Goal: Task Accomplishment & Management: Manage account settings

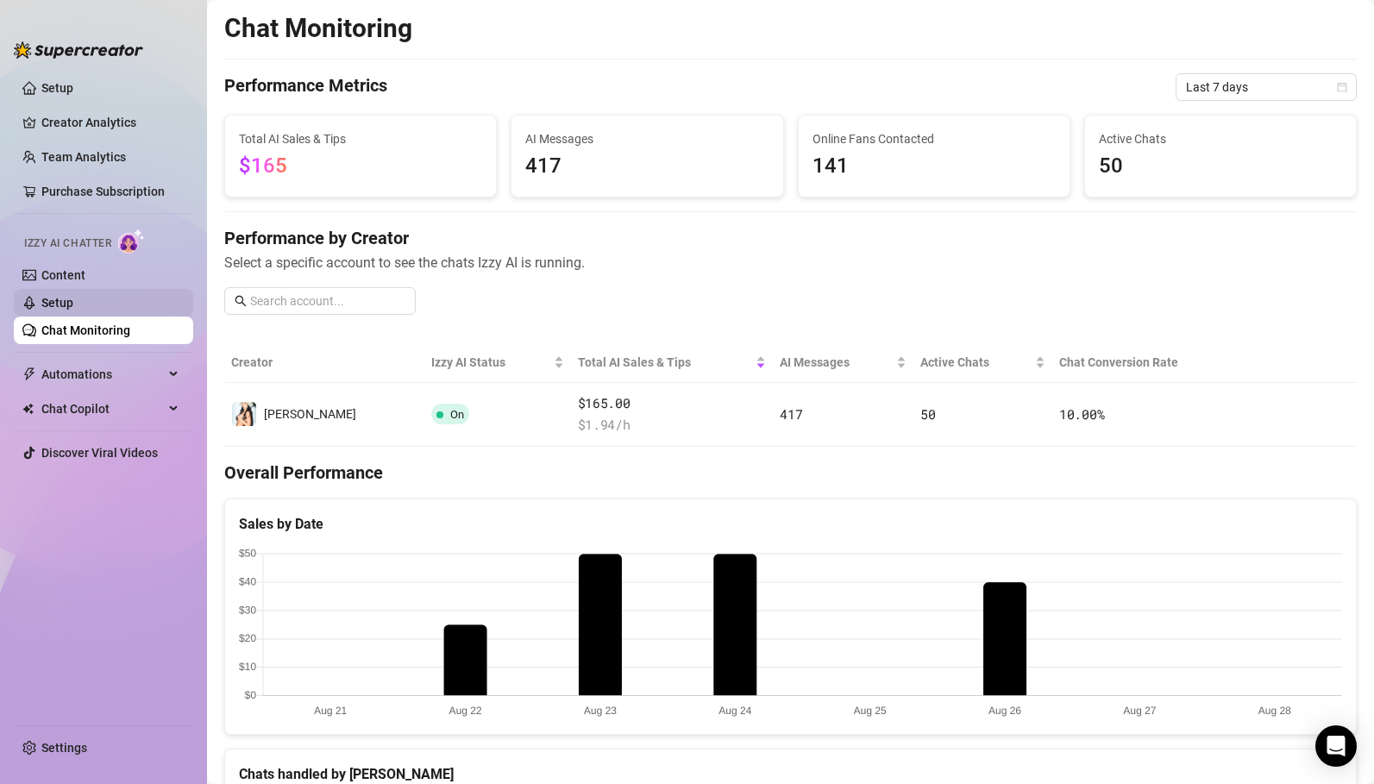
click at [57, 303] on link "Setup" at bounding box center [57, 303] width 32 height 14
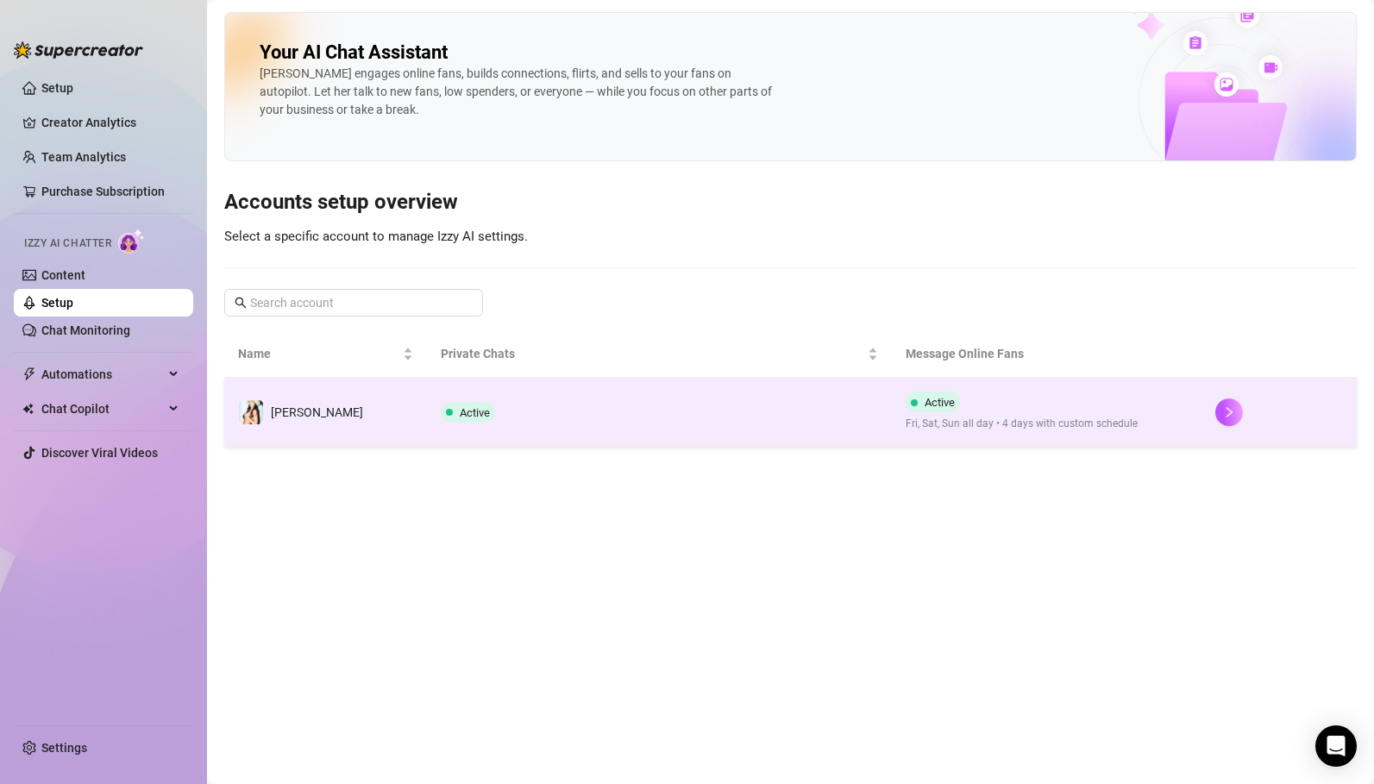
click at [377, 415] on td "[PERSON_NAME]" at bounding box center [325, 412] width 203 height 69
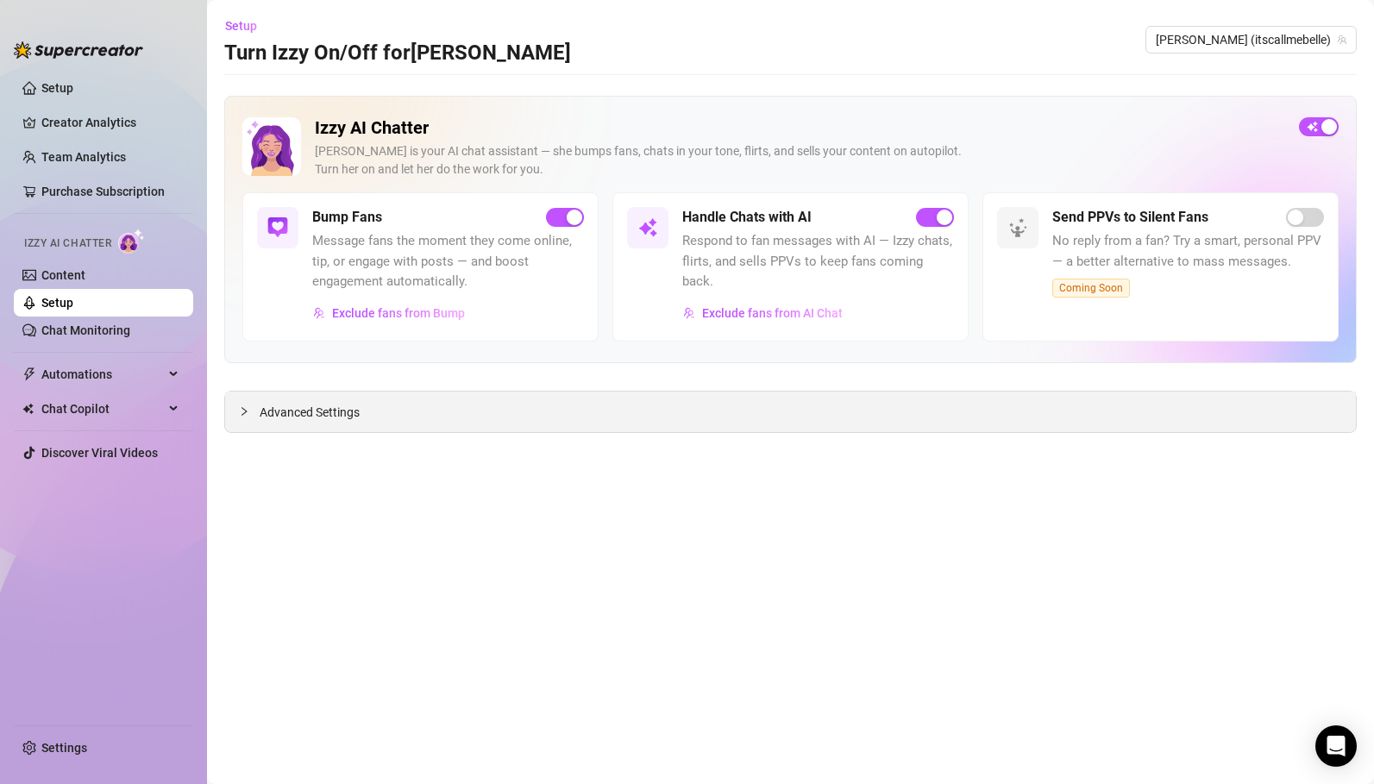
click at [316, 414] on span "Advanced Settings" at bounding box center [310, 412] width 100 height 19
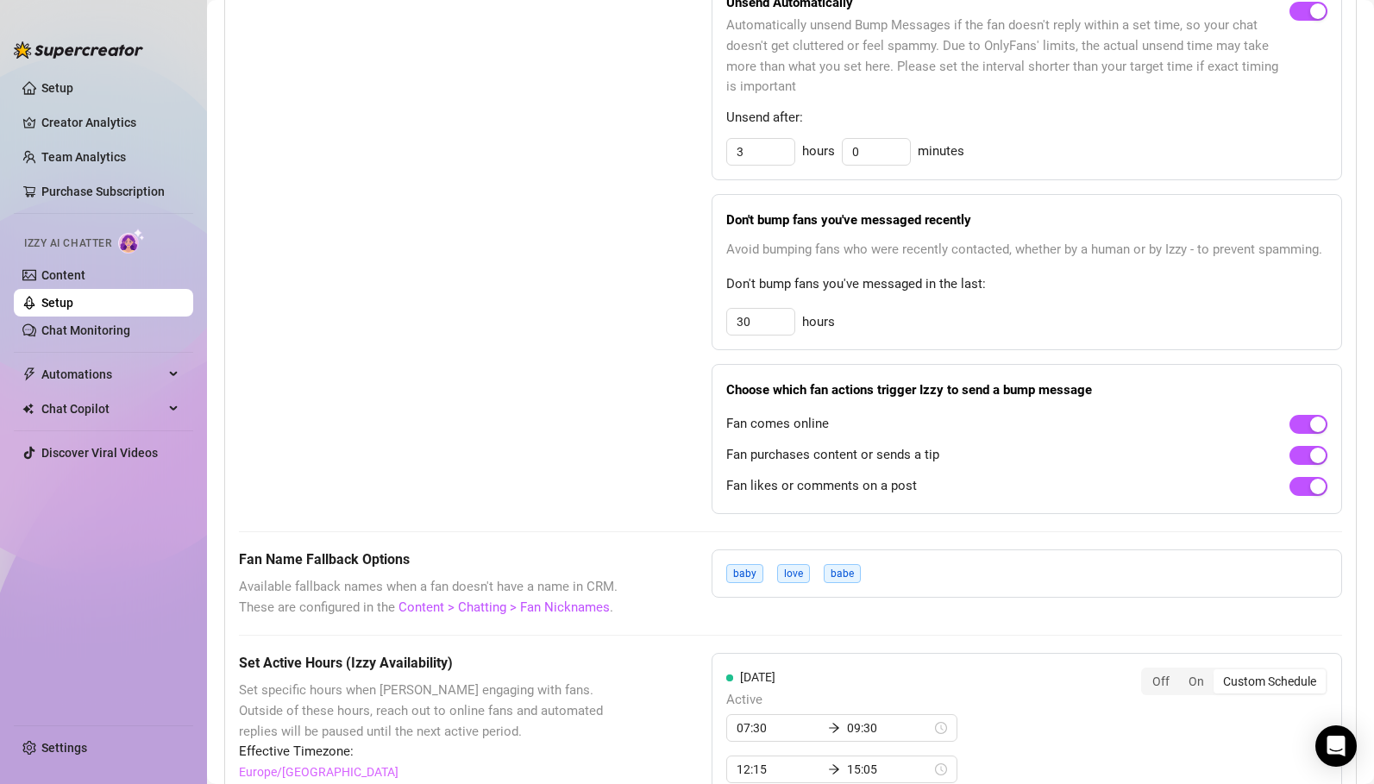
scroll to position [897, 0]
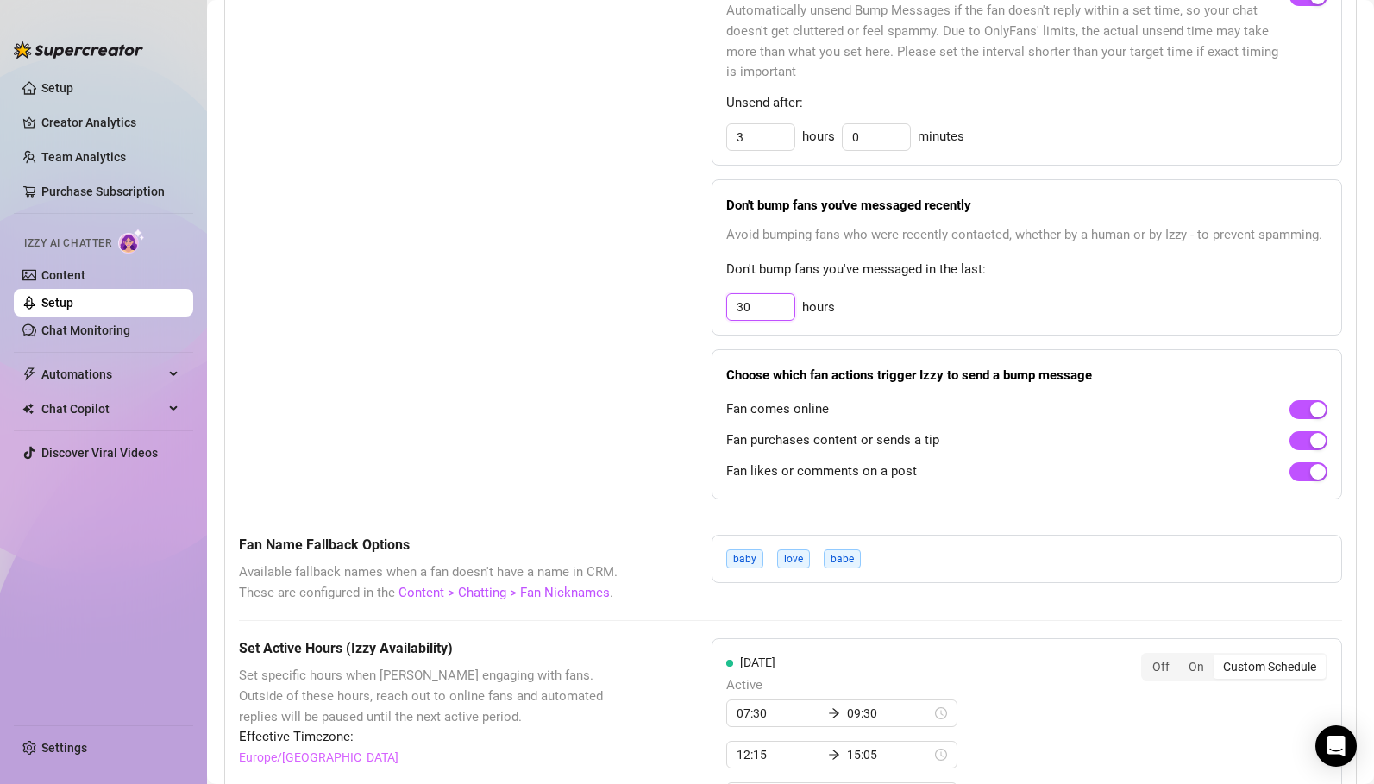
drag, startPoint x: 765, startPoint y: 287, endPoint x: 724, endPoint y: 291, distance: 40.8
click at [724, 291] on div "Don't bump fans you've messaged recently Avoid bumping fans who were recently c…" at bounding box center [1026, 257] width 630 height 156
type input "48"
click at [677, 313] on div "Bump Fans Settings Unsend Automatically Automatically unsend Bump Messages if t…" at bounding box center [790, 233] width 1103 height 532
click at [687, 370] on div "Bump Fans Settings Unsend Automatically Automatically unsend Bump Messages if t…" at bounding box center [790, 233] width 1103 height 532
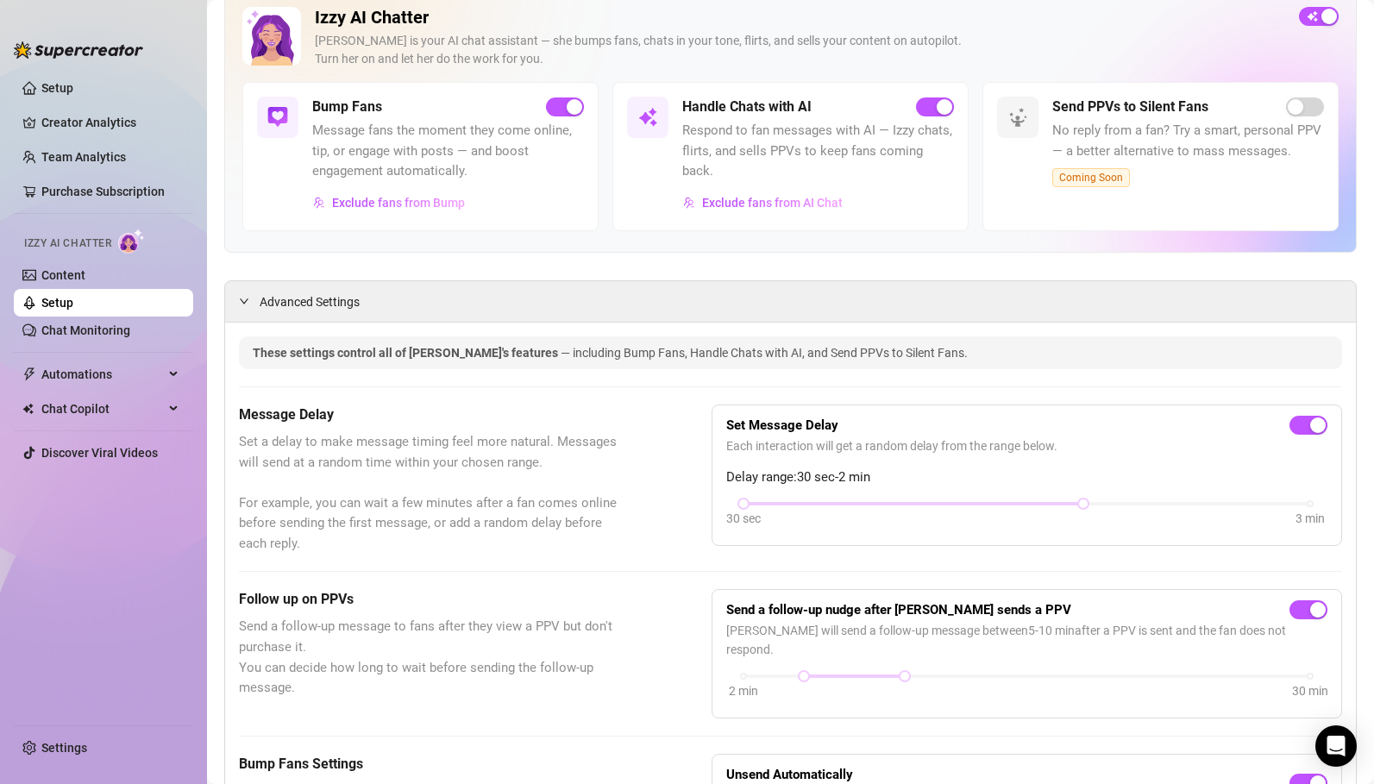
scroll to position [0, 0]
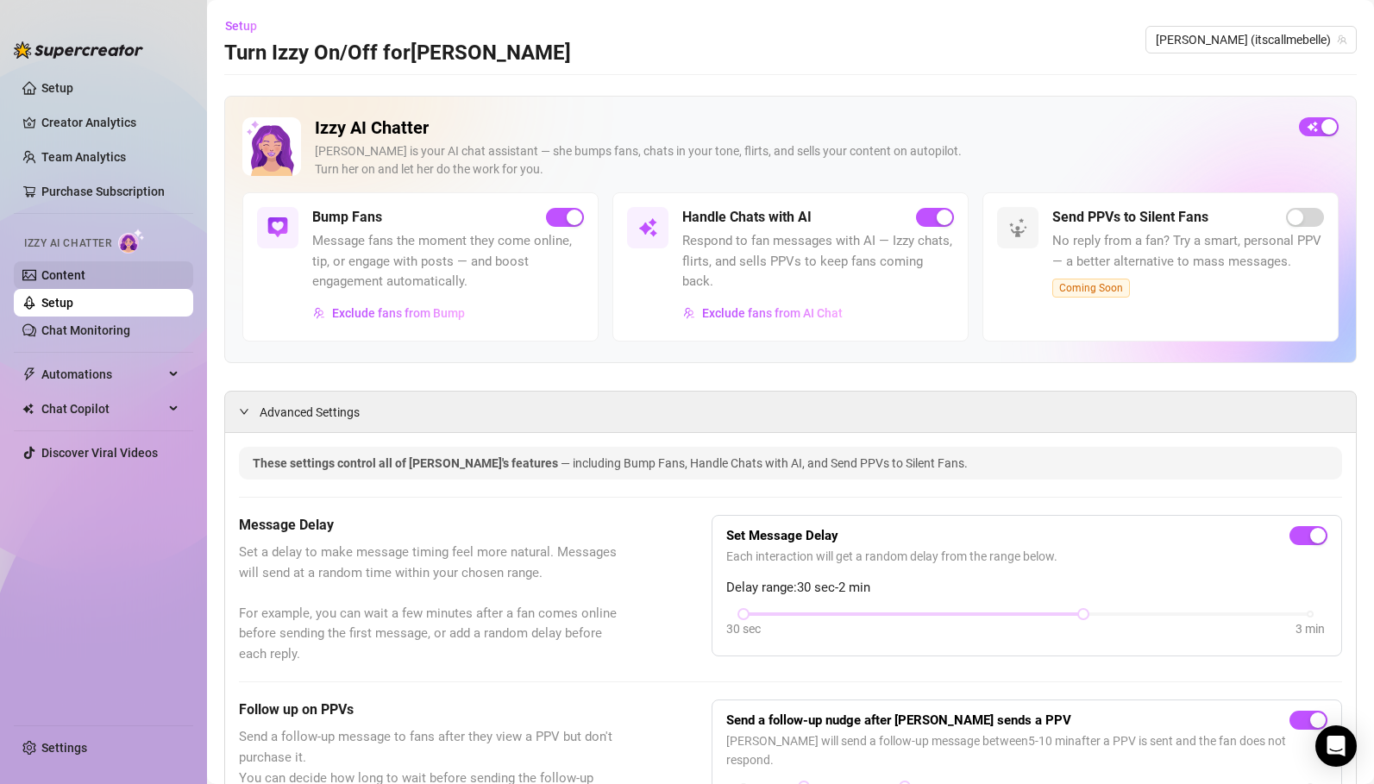
click at [75, 274] on link "Content" at bounding box center [63, 275] width 44 height 14
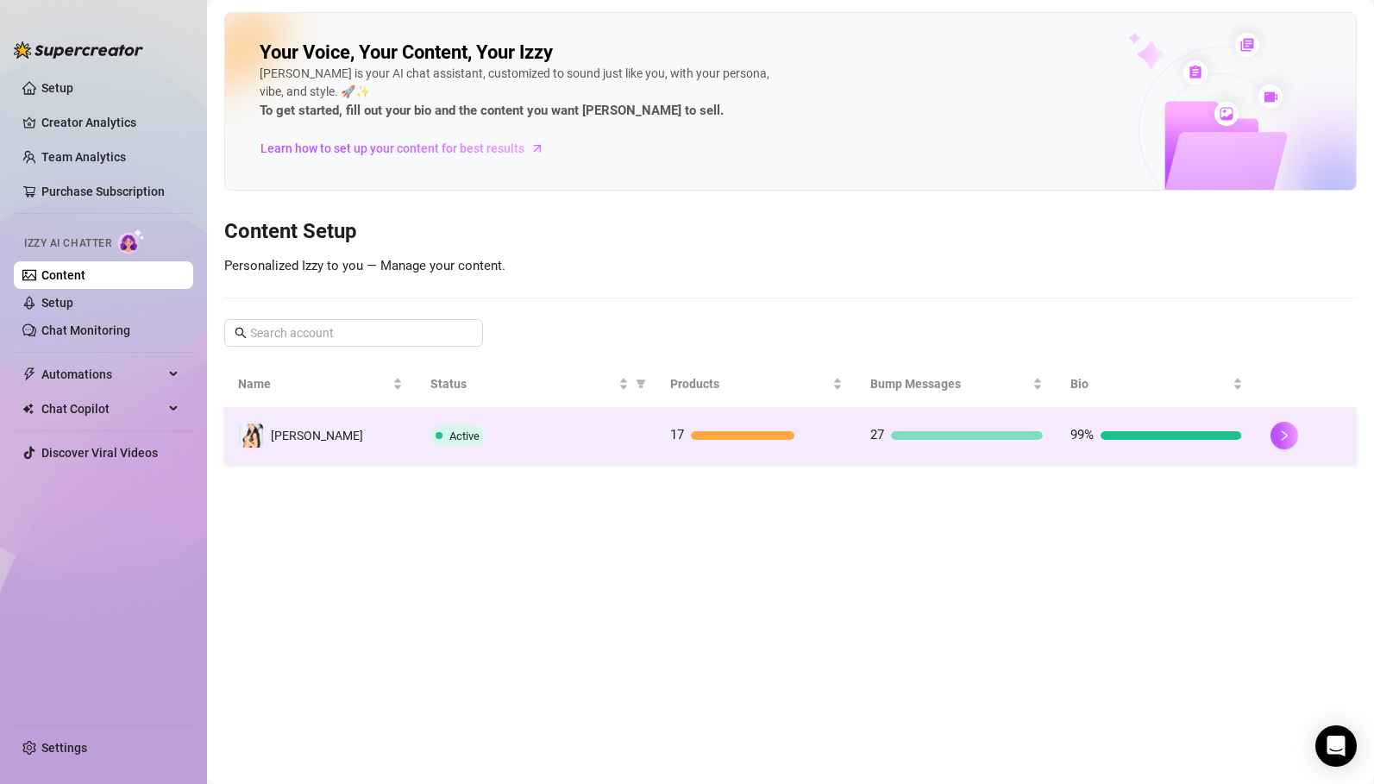
click at [533, 431] on div "Active" at bounding box center [536, 435] width 212 height 21
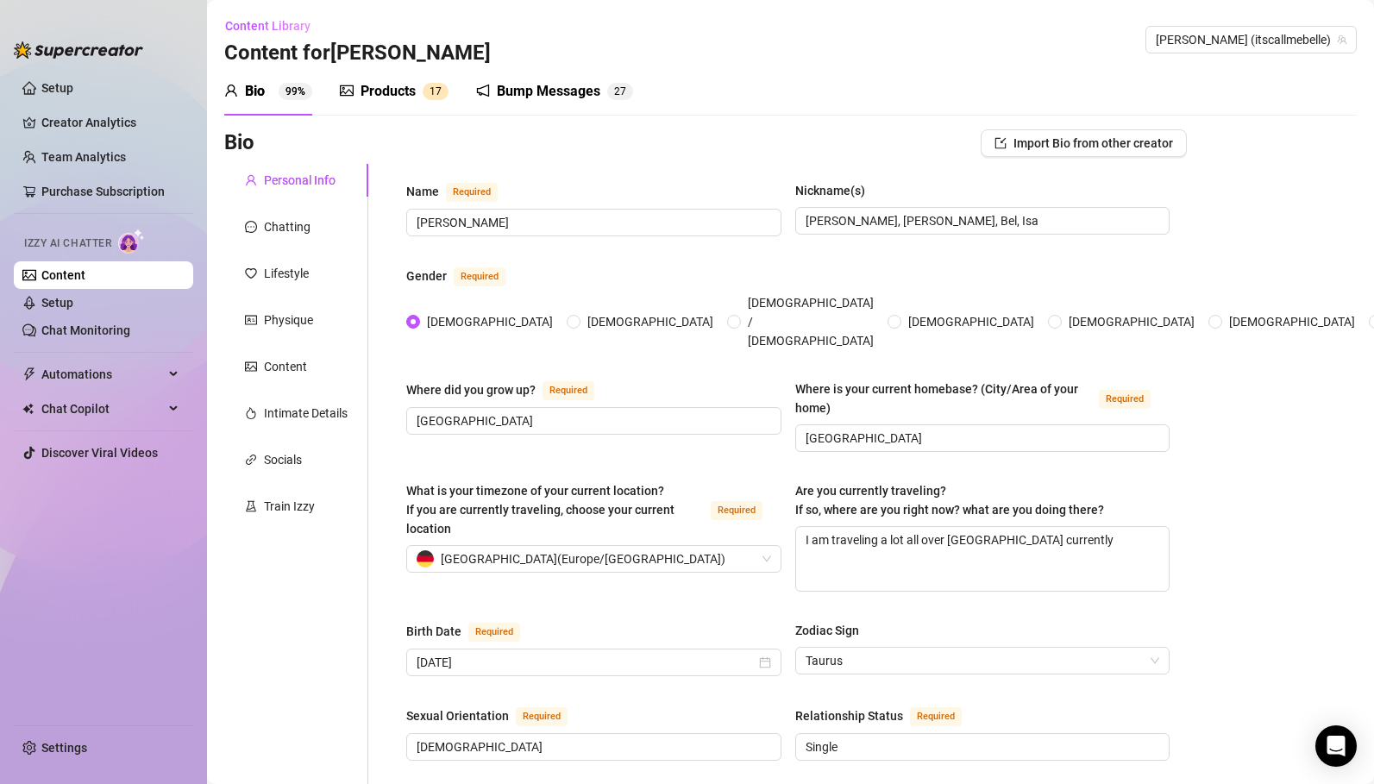
click at [398, 92] on div "Products" at bounding box center [387, 91] width 55 height 21
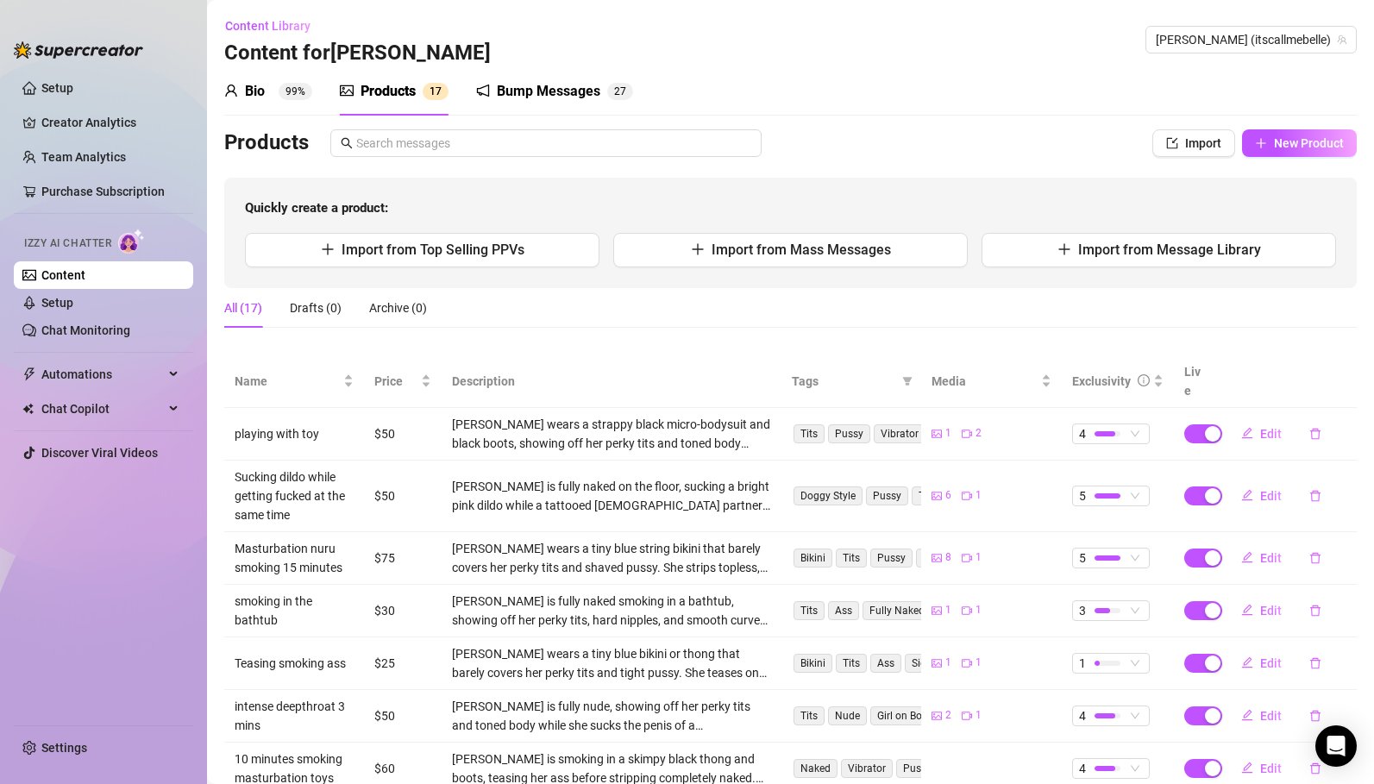
click at [514, 98] on div "Bump Messages" at bounding box center [548, 91] width 103 height 21
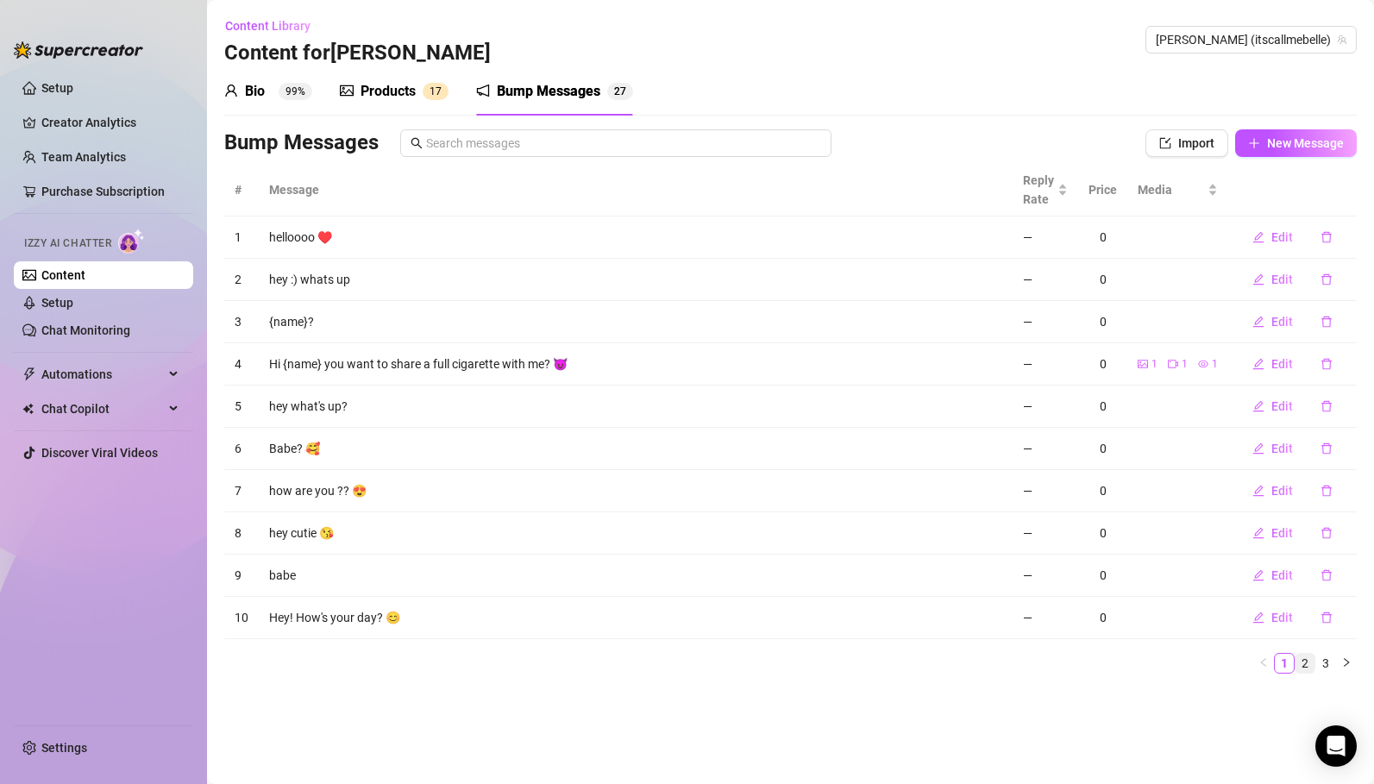
click at [1306, 662] on link "2" at bounding box center [1304, 663] width 19 height 19
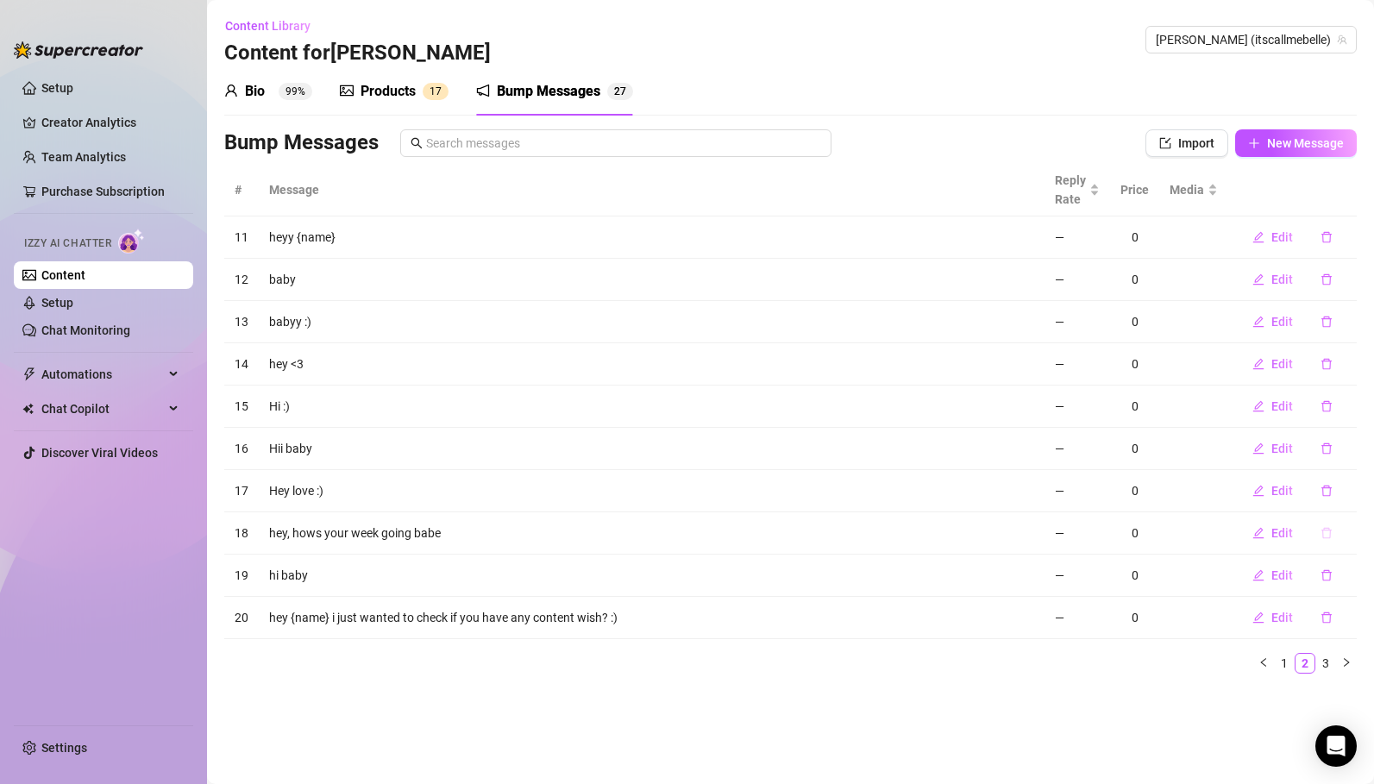
click at [1326, 536] on icon "delete" at bounding box center [1326, 533] width 12 height 12
click at [1295, 490] on button "No" at bounding box center [1306, 488] width 29 height 21
click at [1329, 665] on link "3" at bounding box center [1325, 663] width 19 height 19
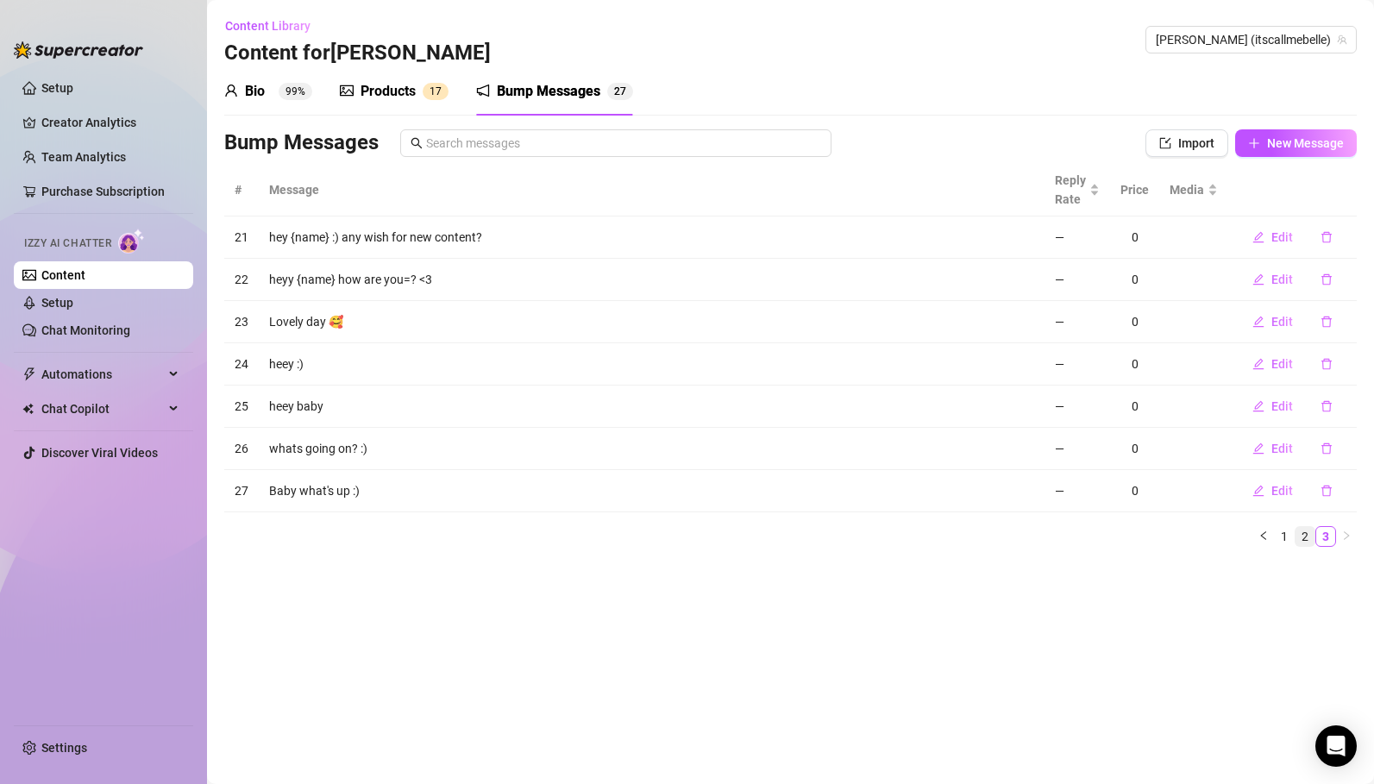
click at [1309, 534] on link "2" at bounding box center [1304, 536] width 19 height 19
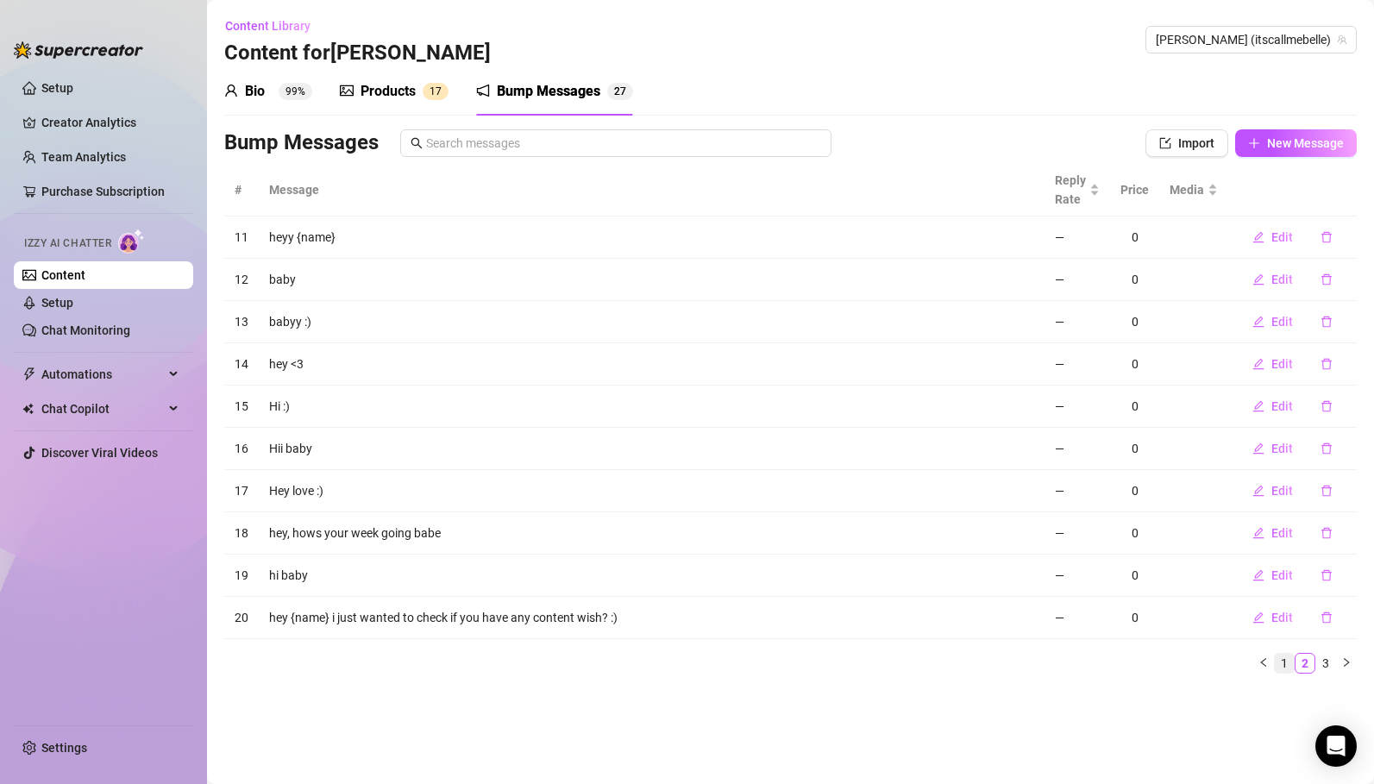
click at [1283, 661] on link "1" at bounding box center [1284, 663] width 19 height 19
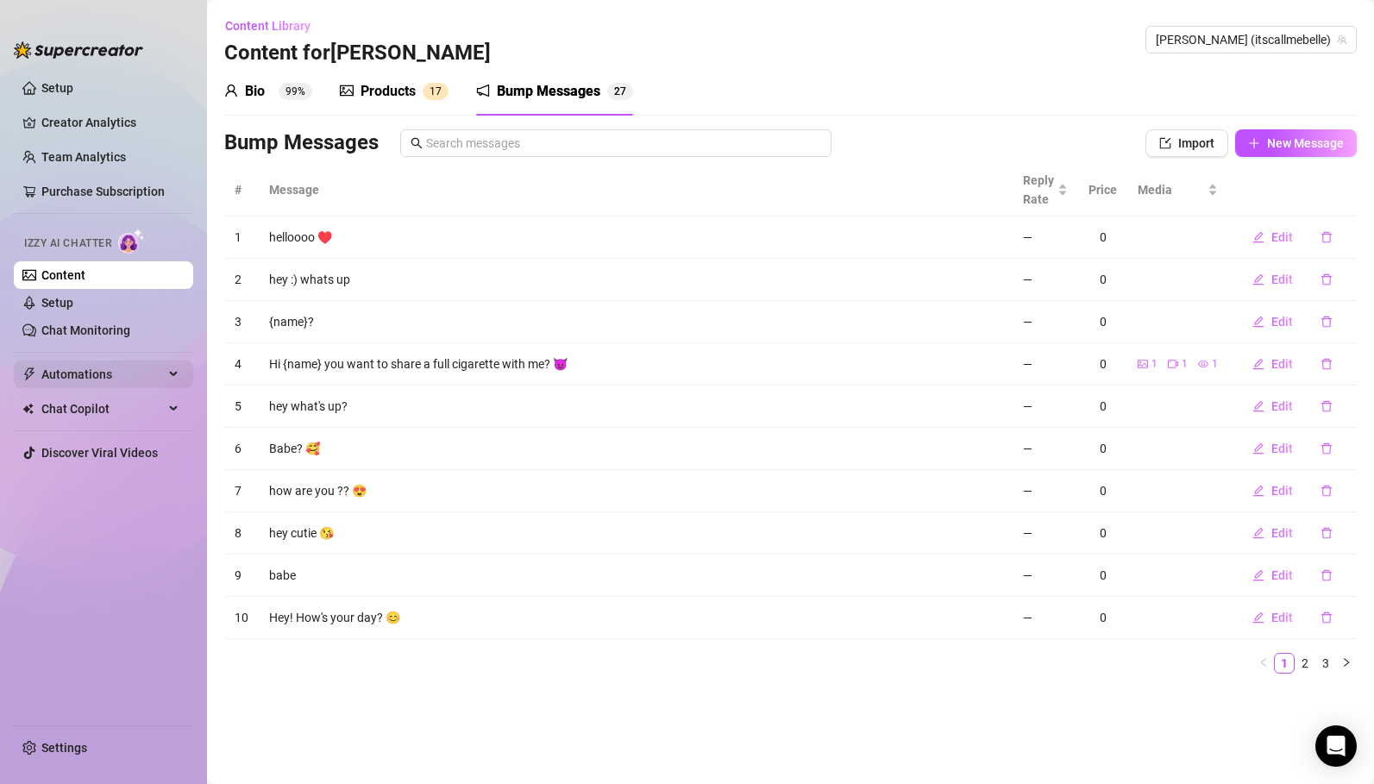
click at [93, 372] on span "Automations" at bounding box center [102, 374] width 122 height 28
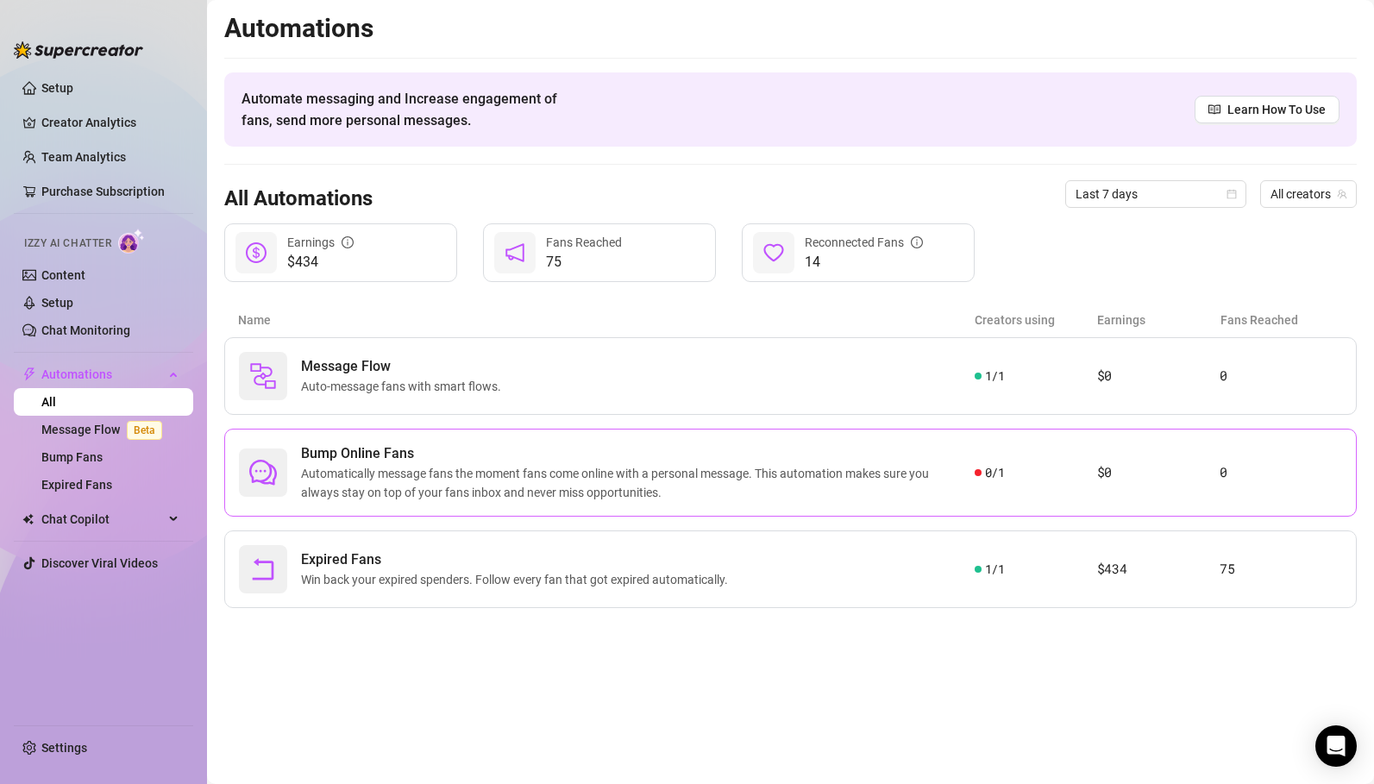
click at [361, 461] on span "Bump Online Fans" at bounding box center [637, 453] width 673 height 21
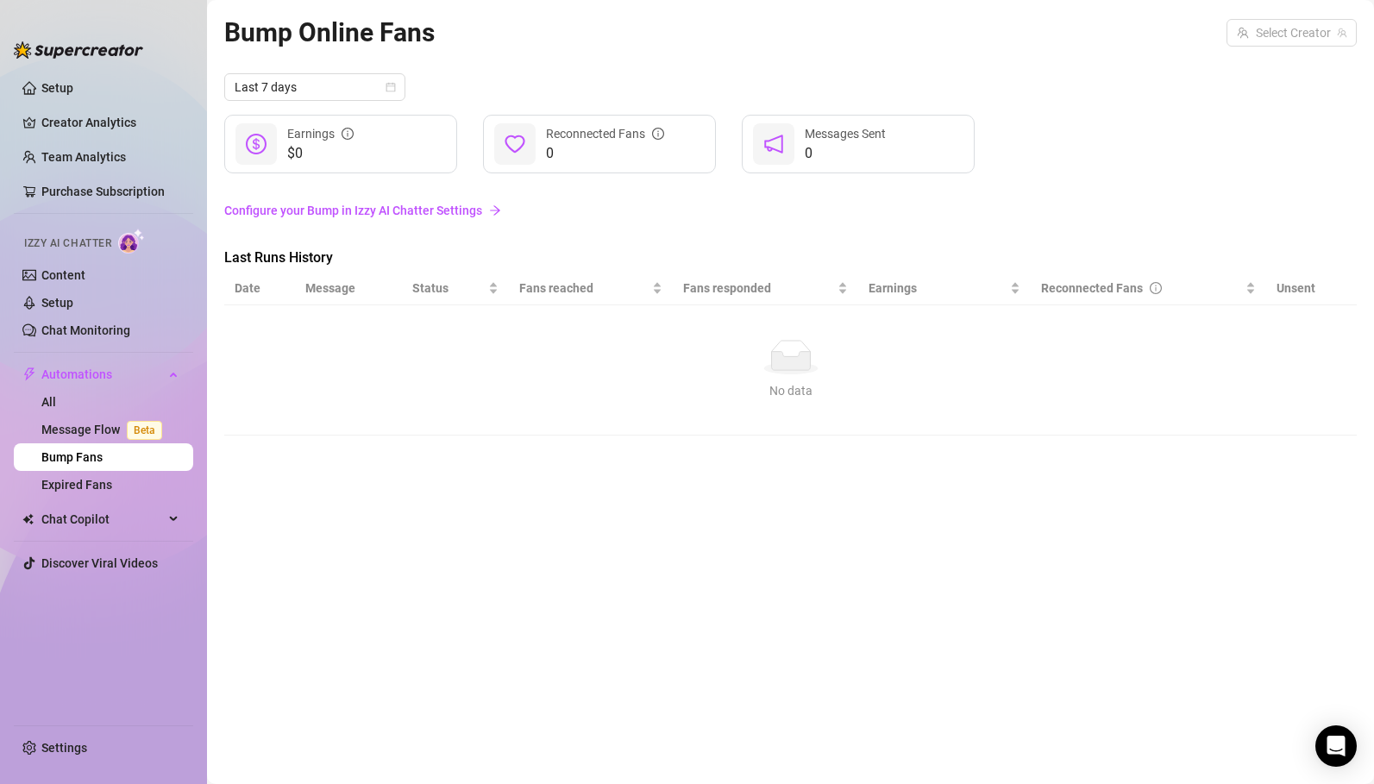
click at [352, 211] on link "Configure your Bump in Izzy AI Chatter Settings" at bounding box center [790, 210] width 1132 height 19
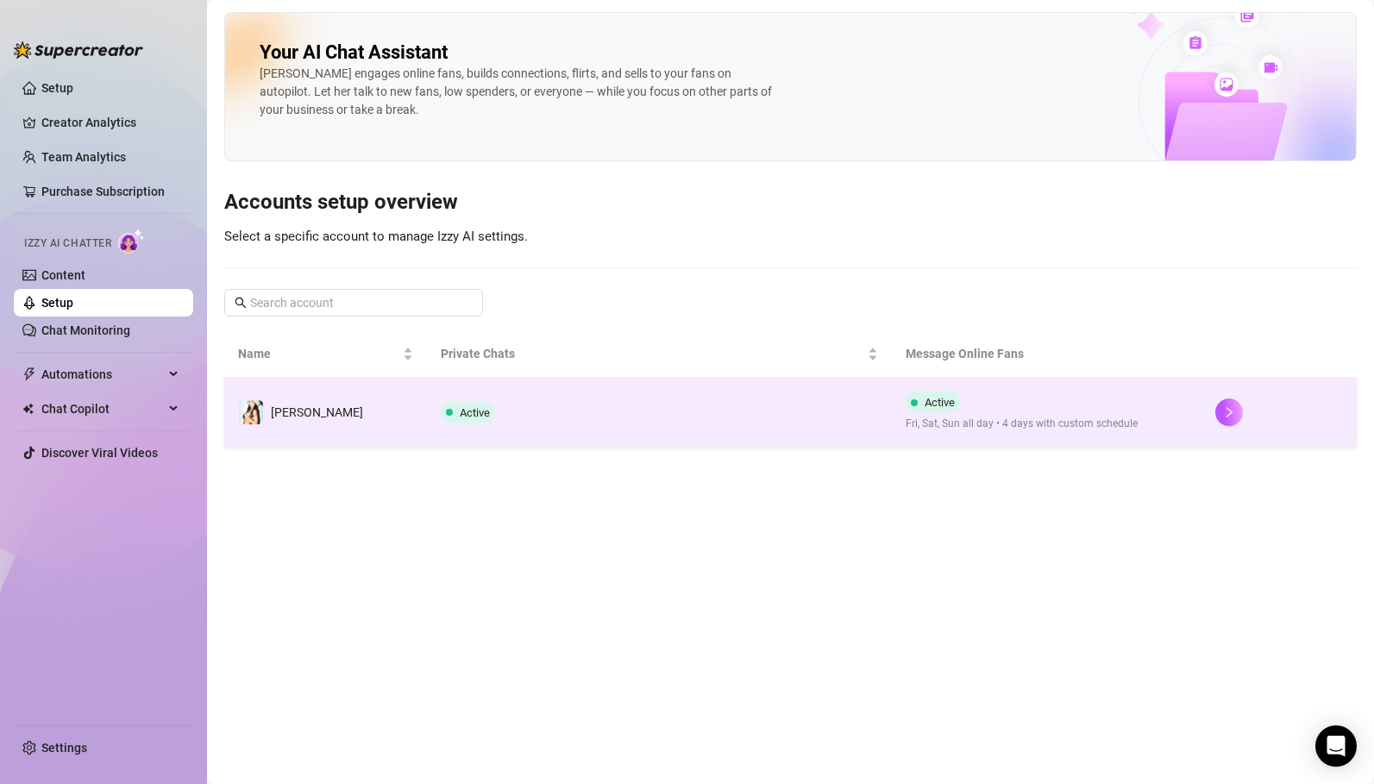
click at [385, 393] on td "[PERSON_NAME]" at bounding box center [325, 412] width 203 height 69
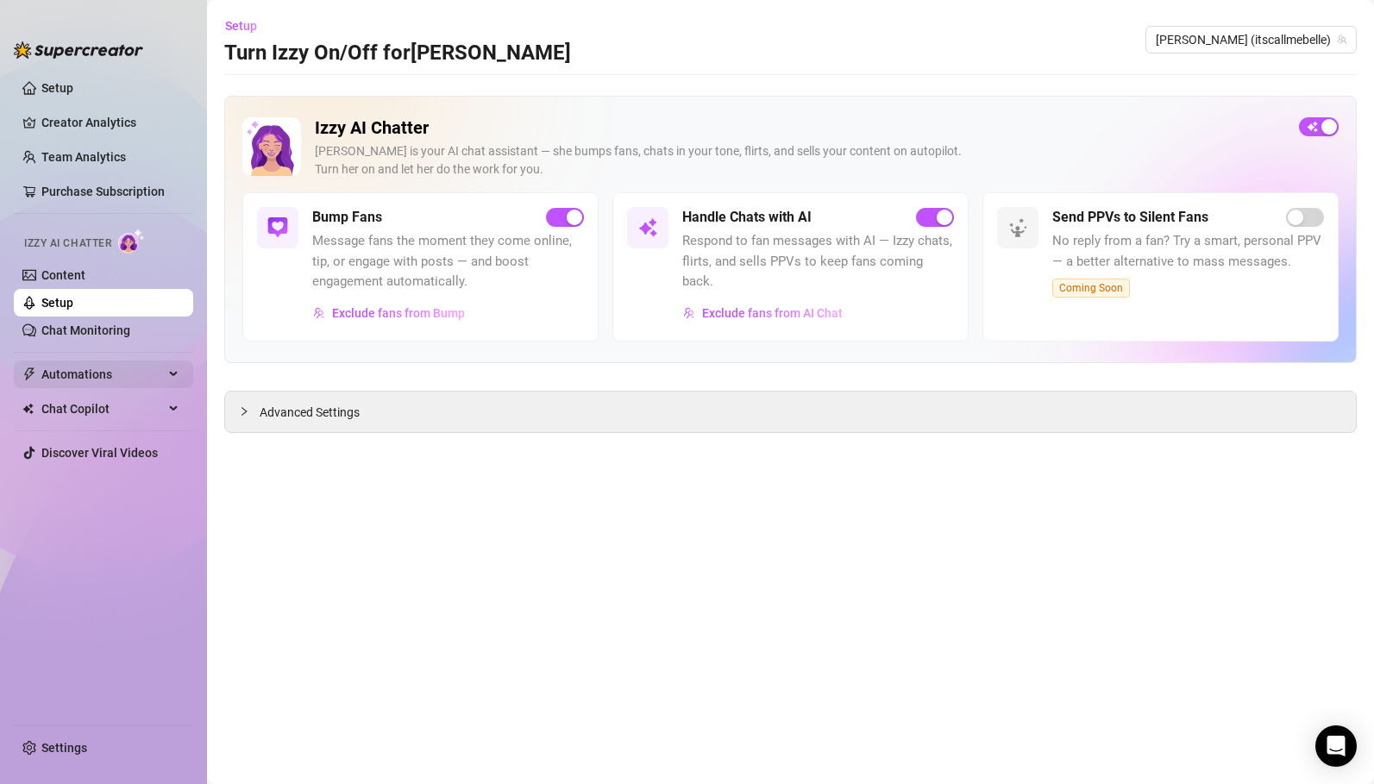
click at [84, 372] on span "Automations" at bounding box center [102, 374] width 122 height 28
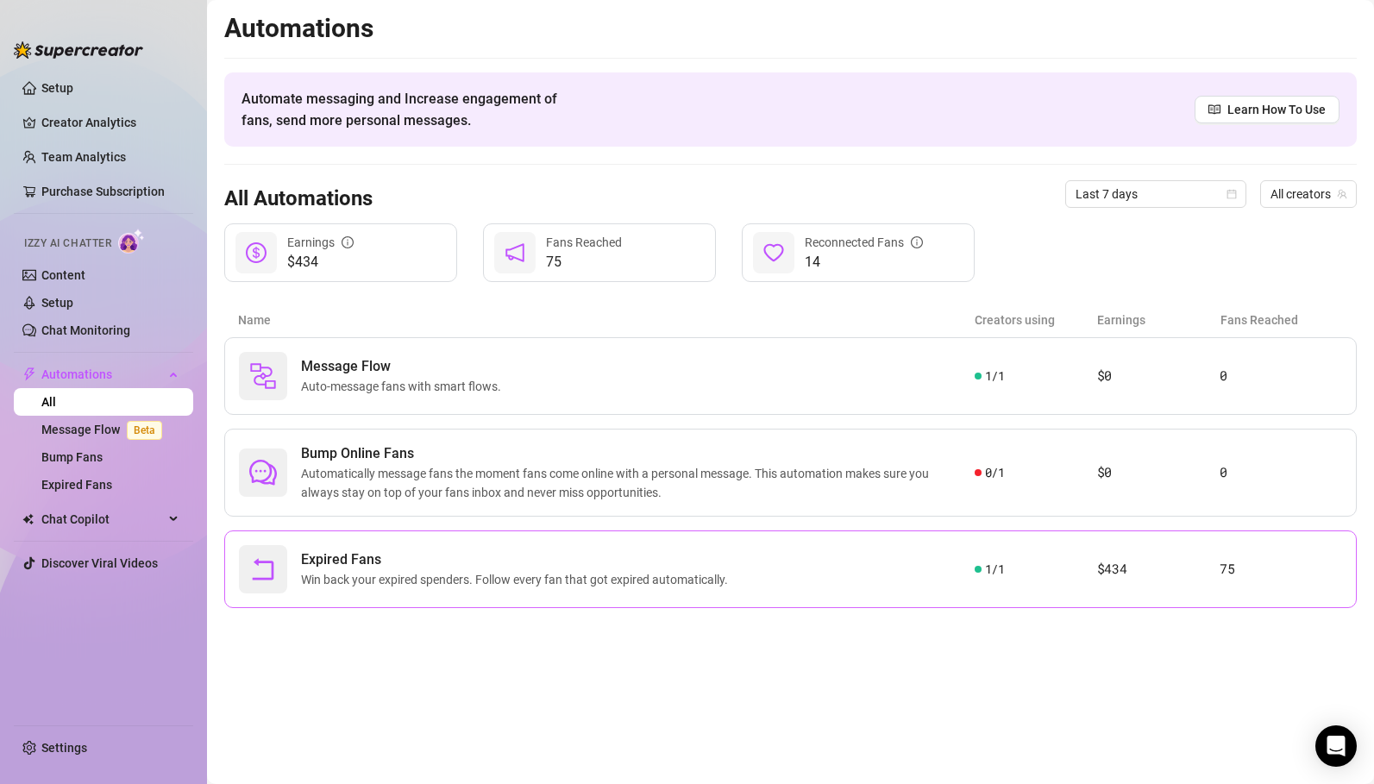
click at [367, 578] on span "Win back your expired spenders. Follow every fan that got expired automatically." at bounding box center [518, 579] width 434 height 19
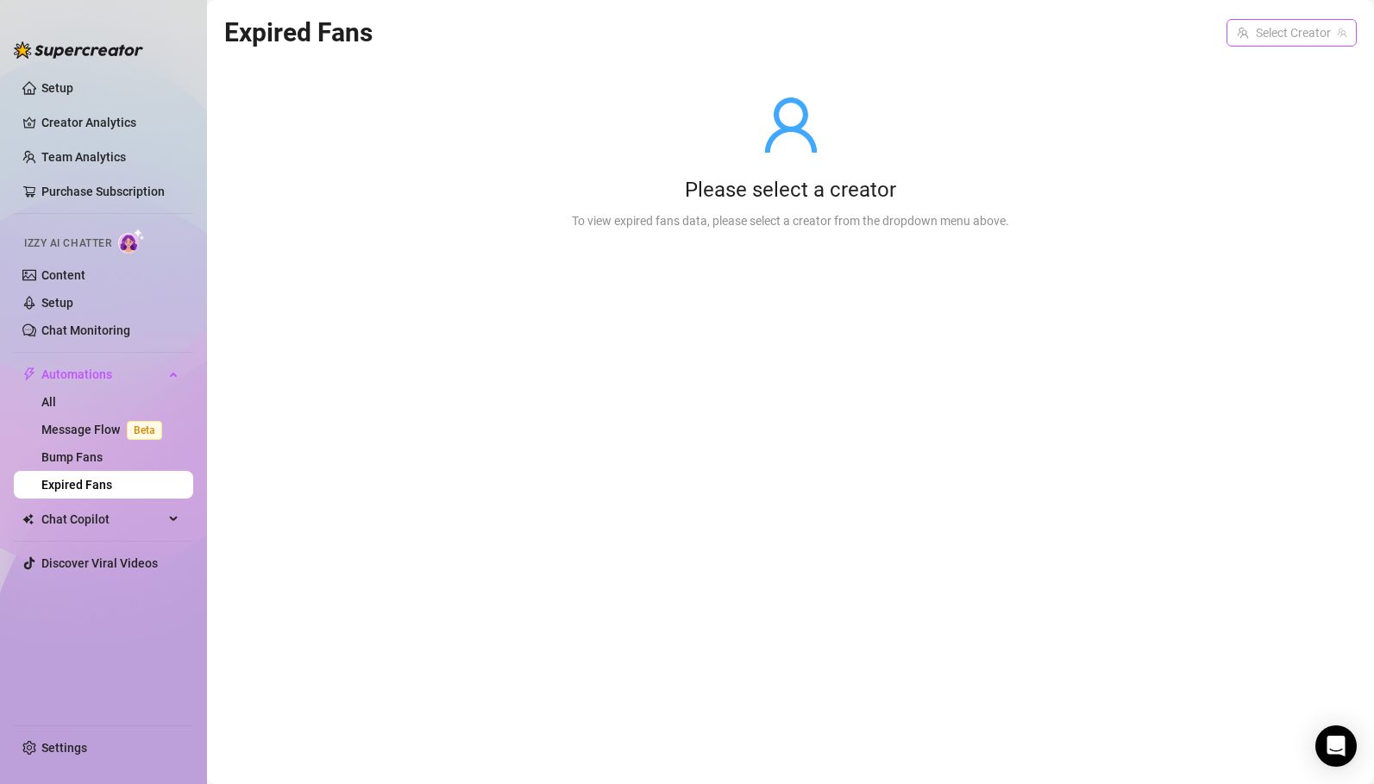
click at [1326, 22] on input "search" at bounding box center [1284, 33] width 94 height 26
click at [1278, 68] on span "( itscallmebelle )" at bounding box center [1302, 68] width 80 height 19
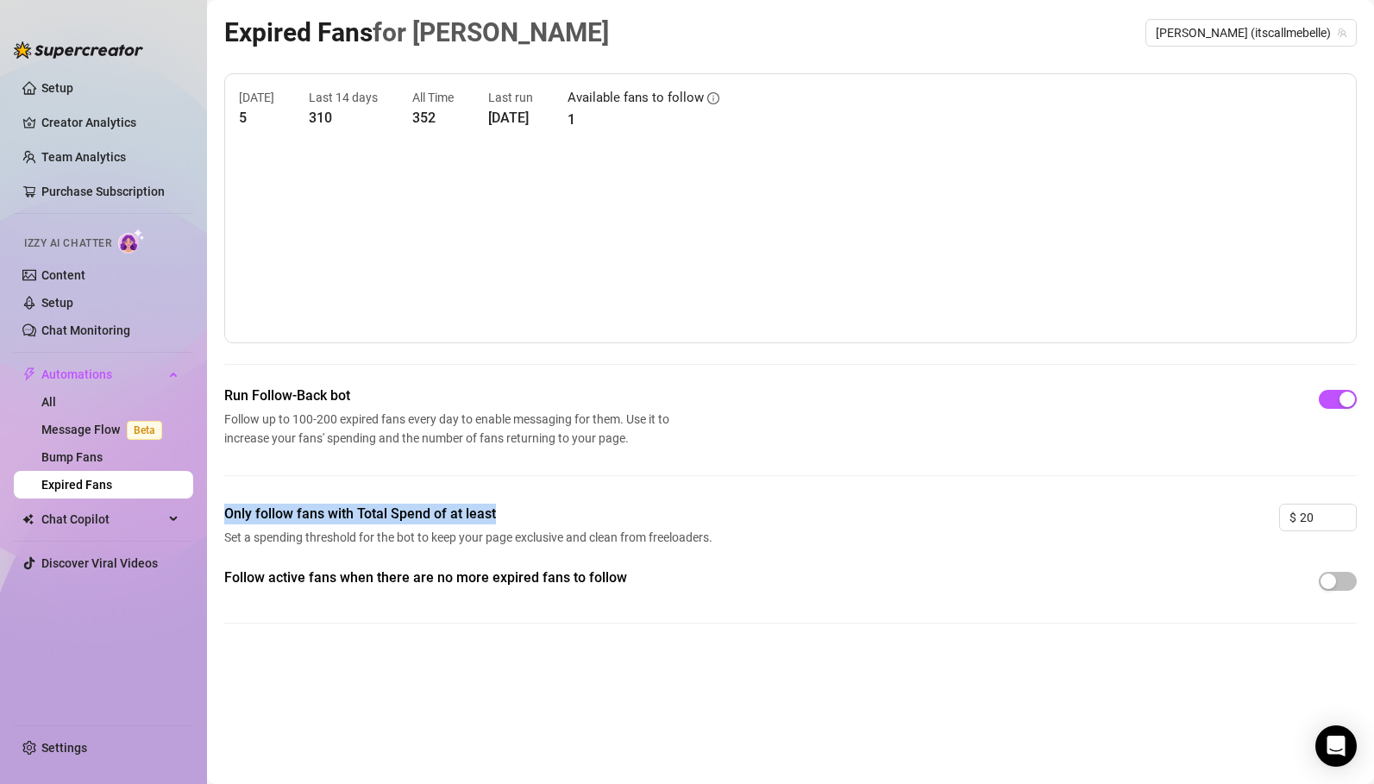
drag, startPoint x: 226, startPoint y: 513, endPoint x: 517, endPoint y: 513, distance: 291.5
click at [517, 511] on span "Only follow fans with Total Spend of at least" at bounding box center [470, 514] width 493 height 21
click at [385, 536] on span "Set a spending threshold for the bot to keep your page exclusive and clean from…" at bounding box center [470, 537] width 493 height 19
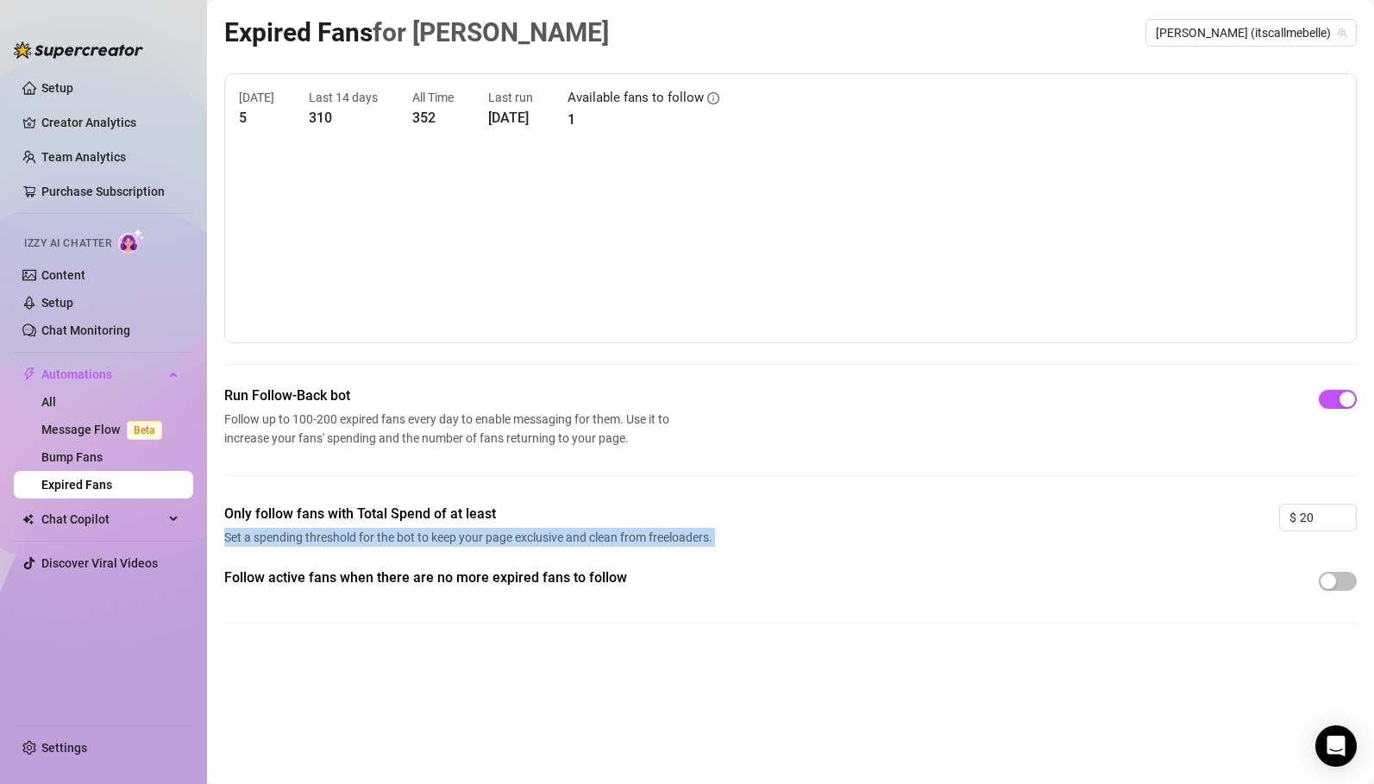
click at [385, 536] on span "Set a spending threshold for the bot to keep your page exclusive and clean from…" at bounding box center [470, 537] width 493 height 19
click at [103, 454] on link "Bump Fans" at bounding box center [71, 457] width 61 height 14
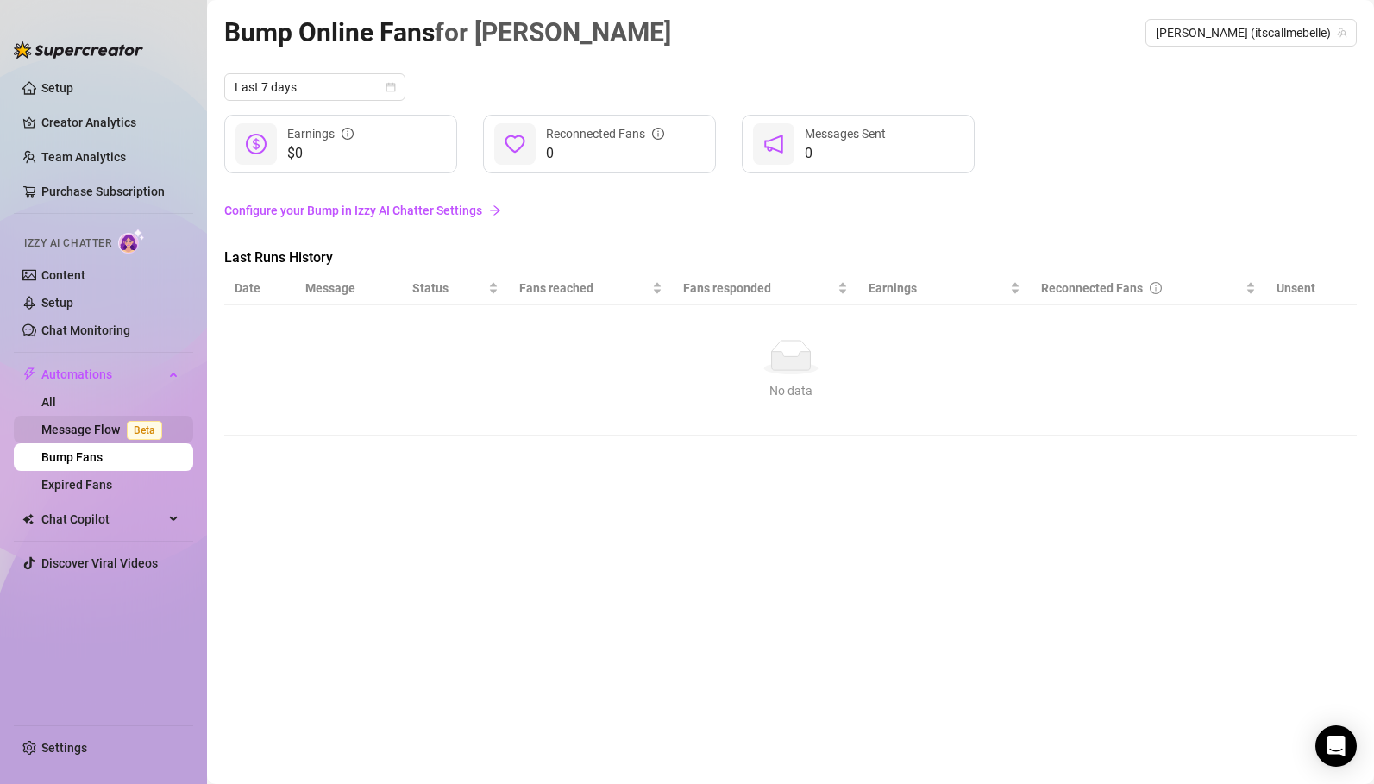
click at [100, 429] on link "Message Flow Beta" at bounding box center [105, 430] width 128 height 14
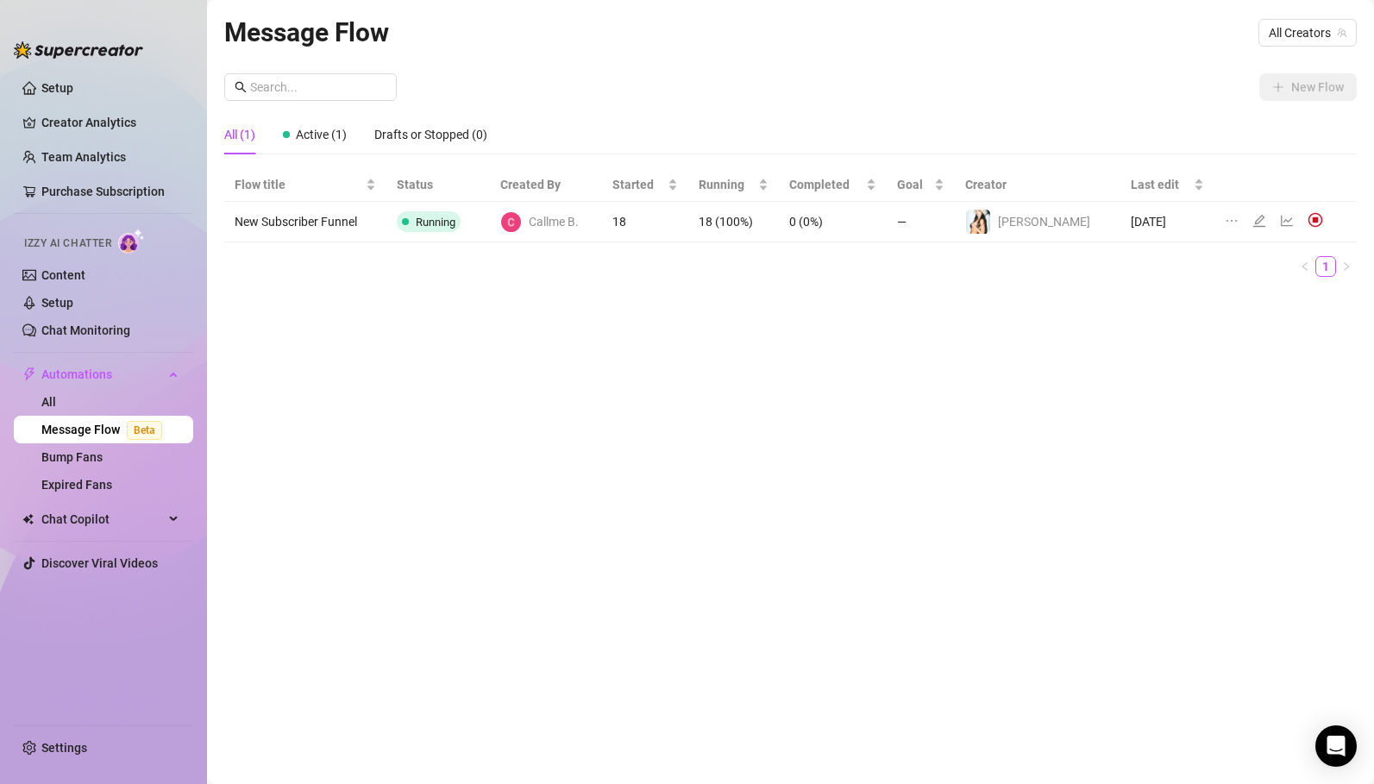
click at [1227, 216] on icon "ellipsis" at bounding box center [1232, 221] width 14 height 14
click at [56, 400] on link "All" at bounding box center [48, 402] width 15 height 14
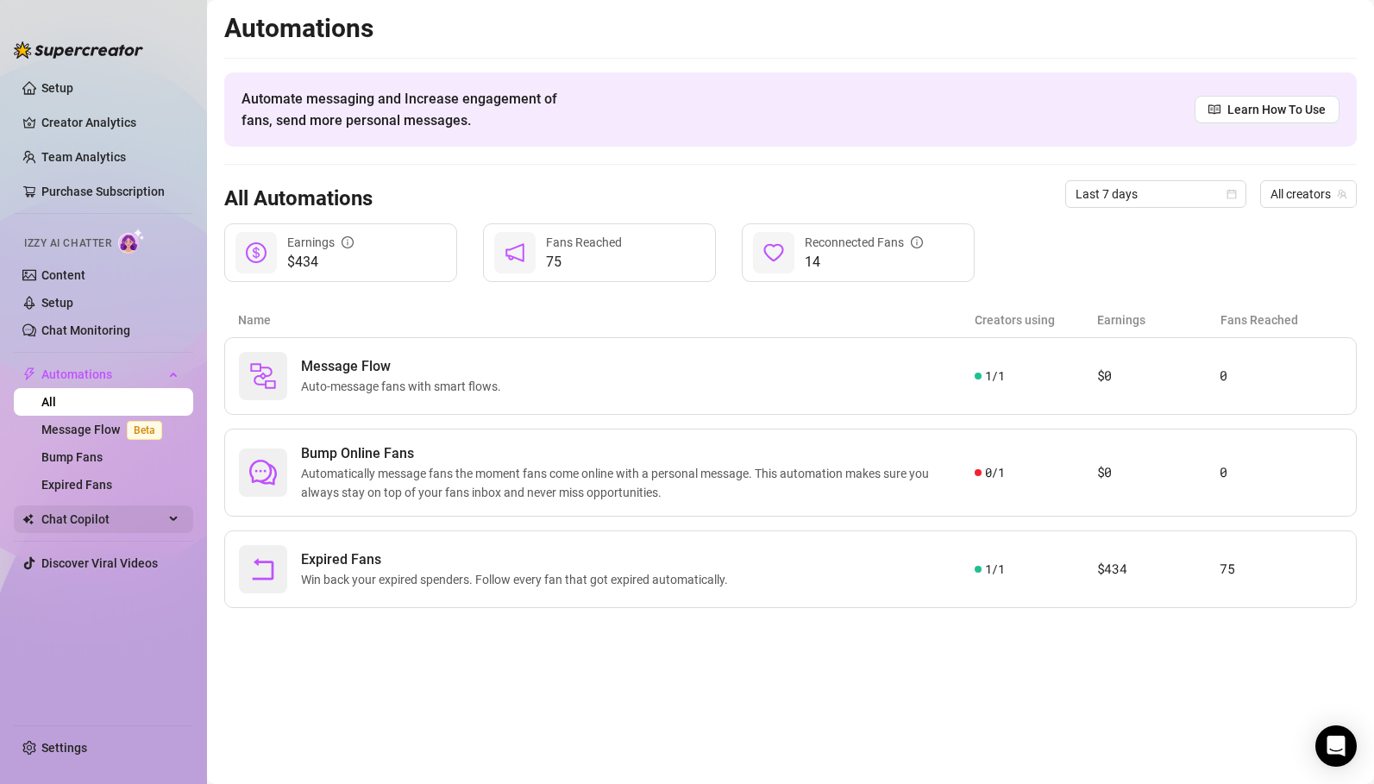
click at [95, 525] on span "Chat Copilot" at bounding box center [102, 519] width 122 height 28
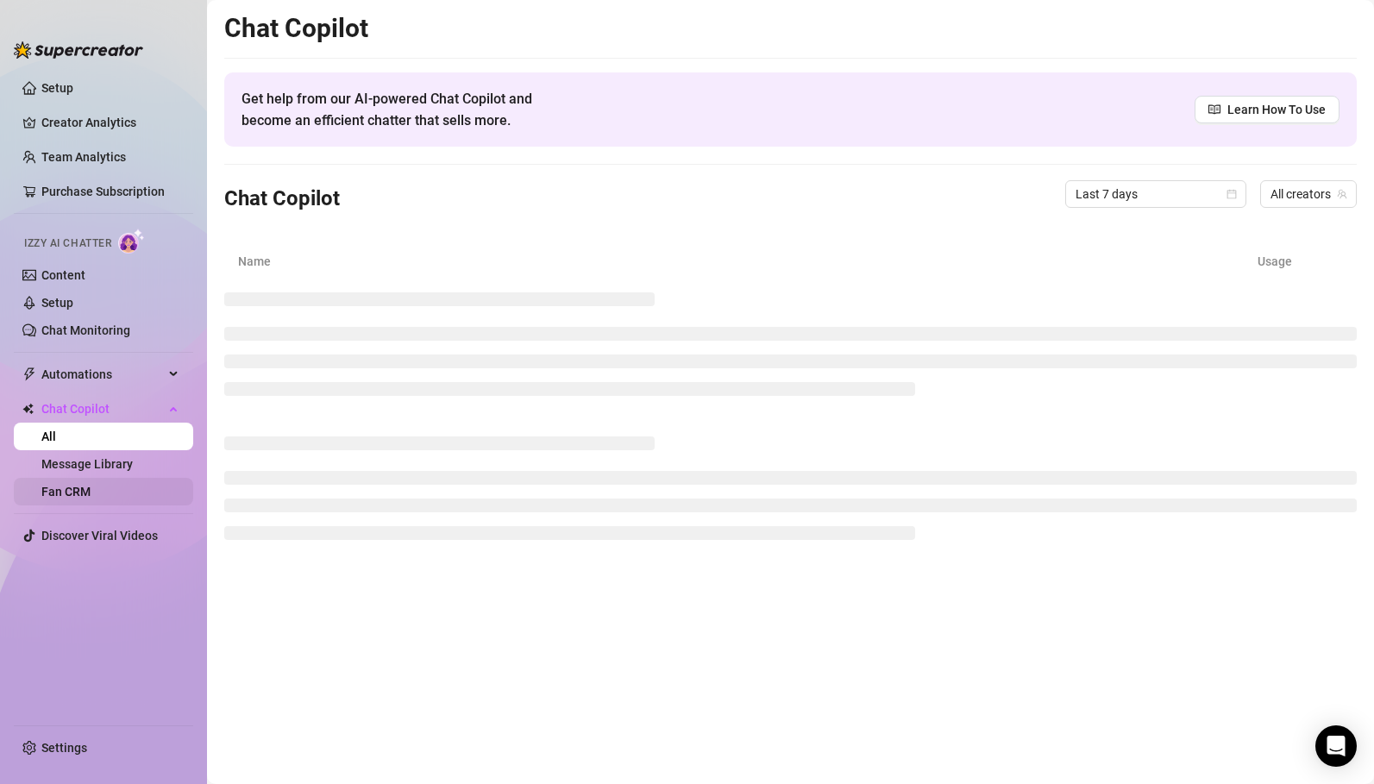
click at [87, 498] on link "Fan CRM" at bounding box center [65, 492] width 49 height 14
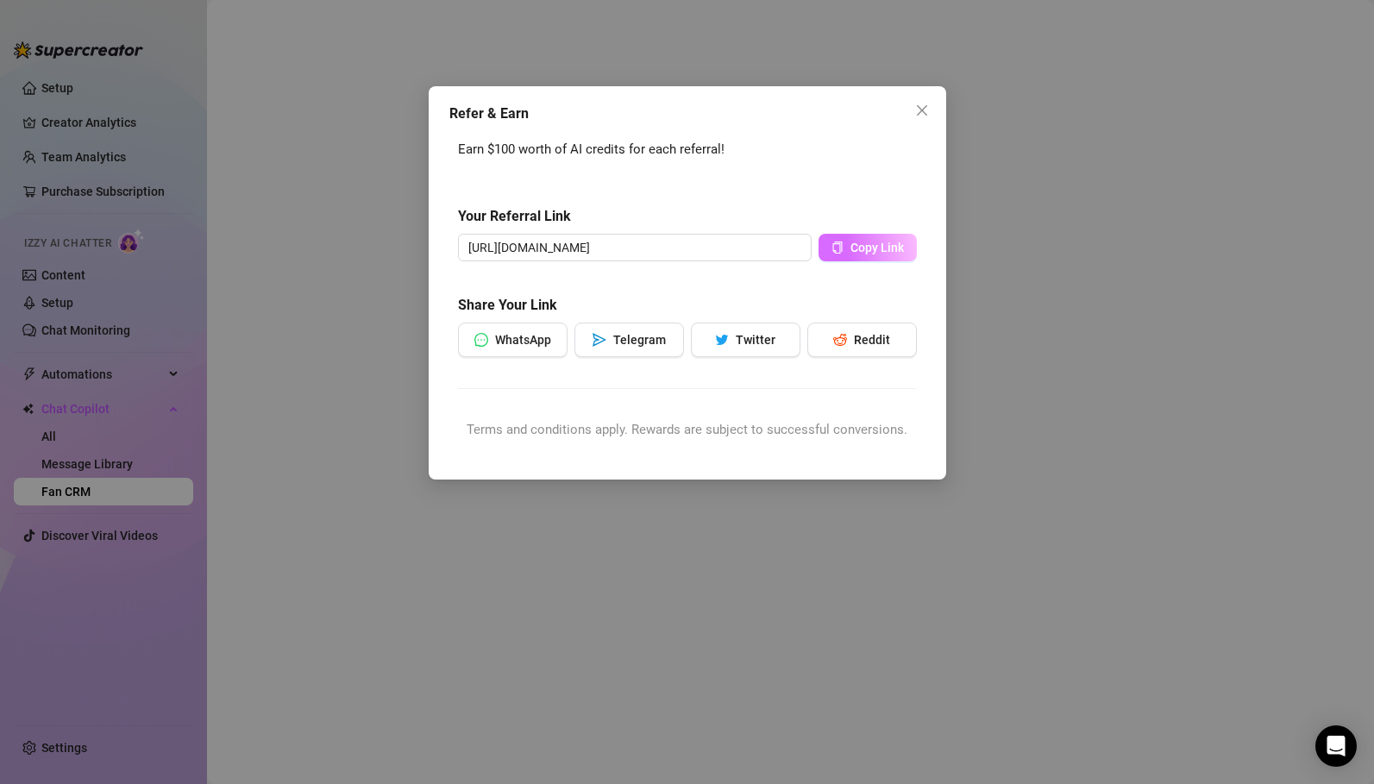
click at [873, 254] on span "Copy Link" at bounding box center [876, 248] width 53 height 14
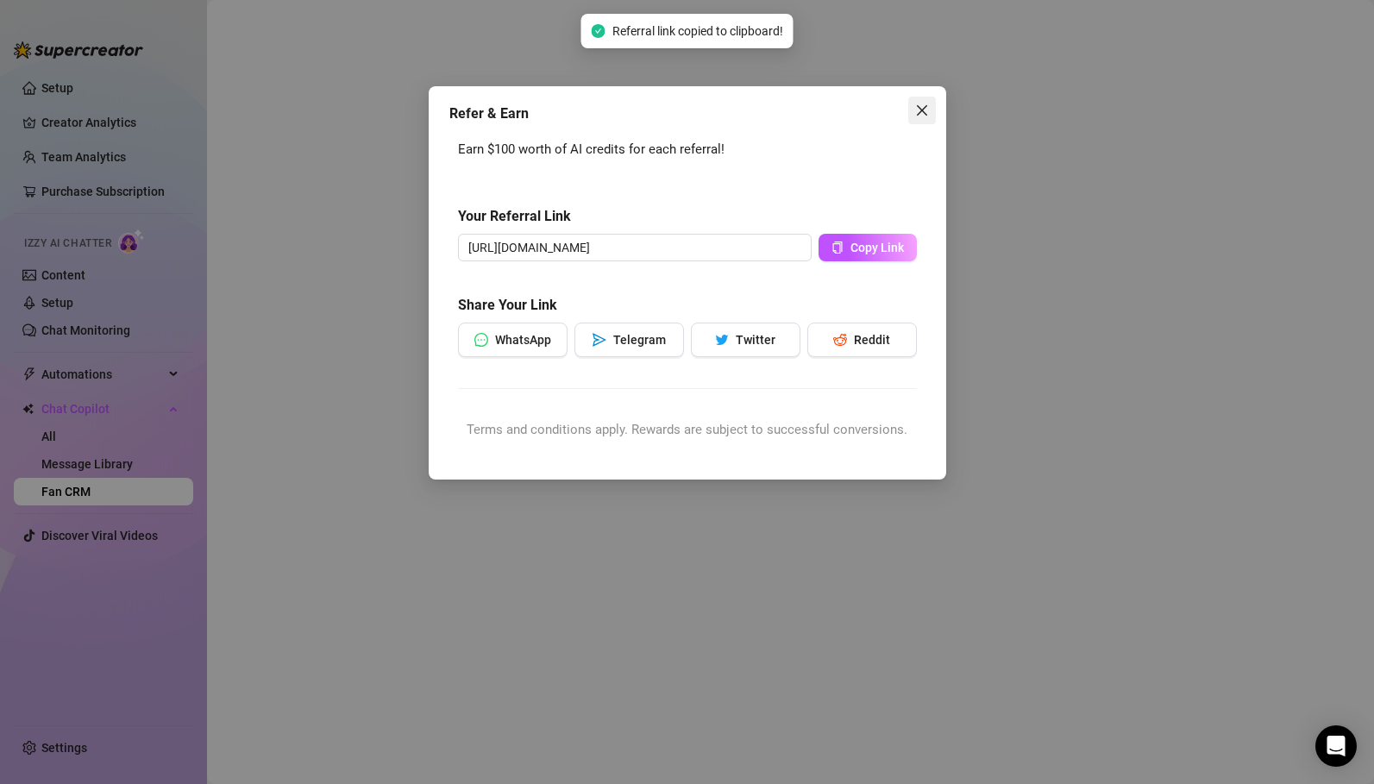
click at [922, 109] on icon "close" at bounding box center [921, 110] width 10 height 10
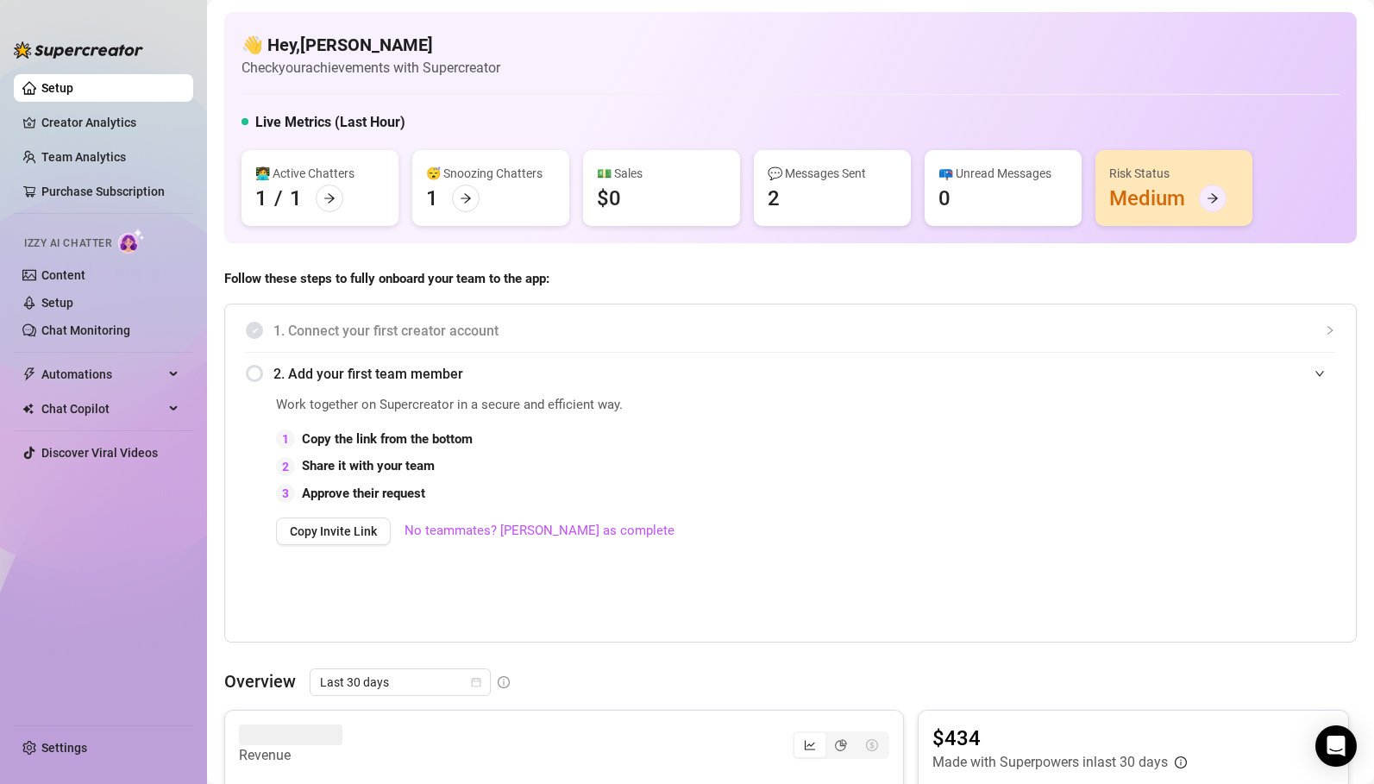
click at [1212, 193] on icon "arrow-right" at bounding box center [1212, 198] width 12 height 12
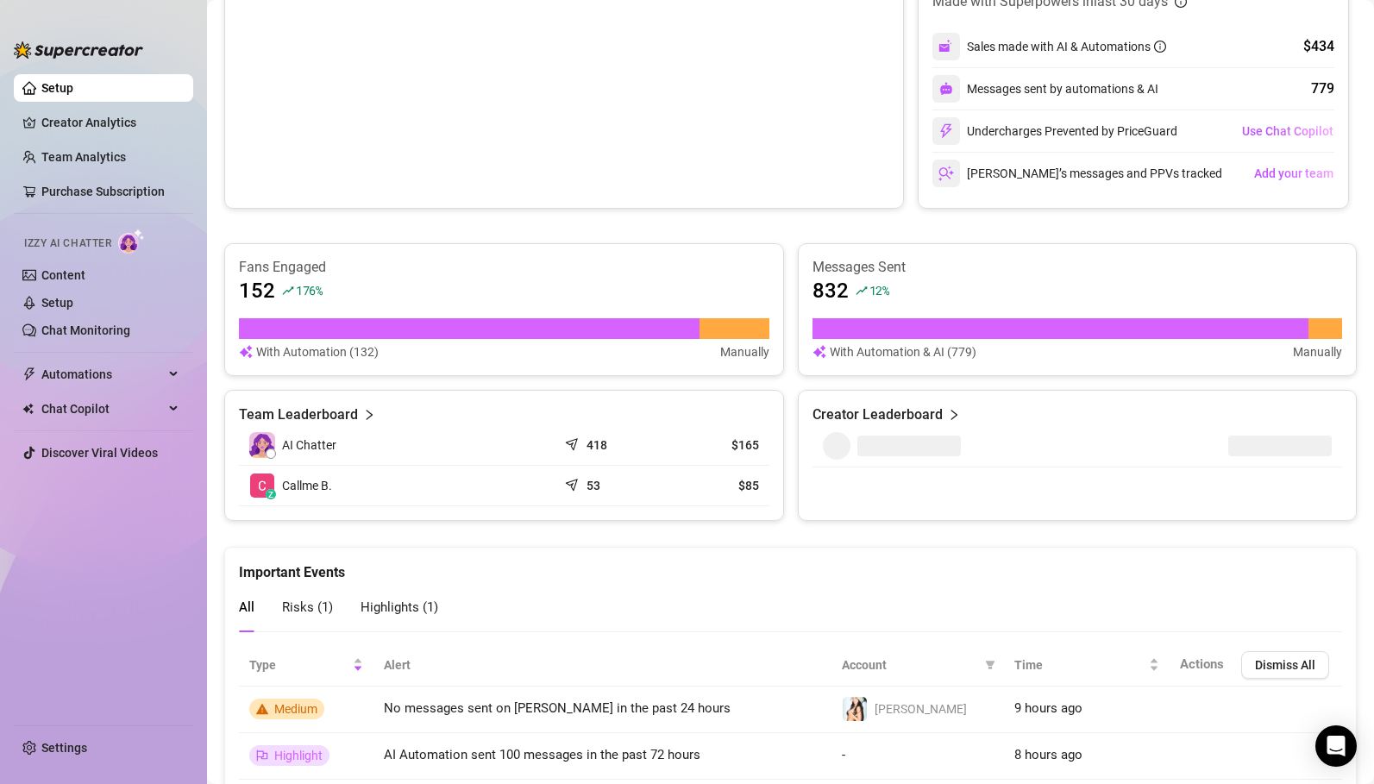
scroll to position [822, 0]
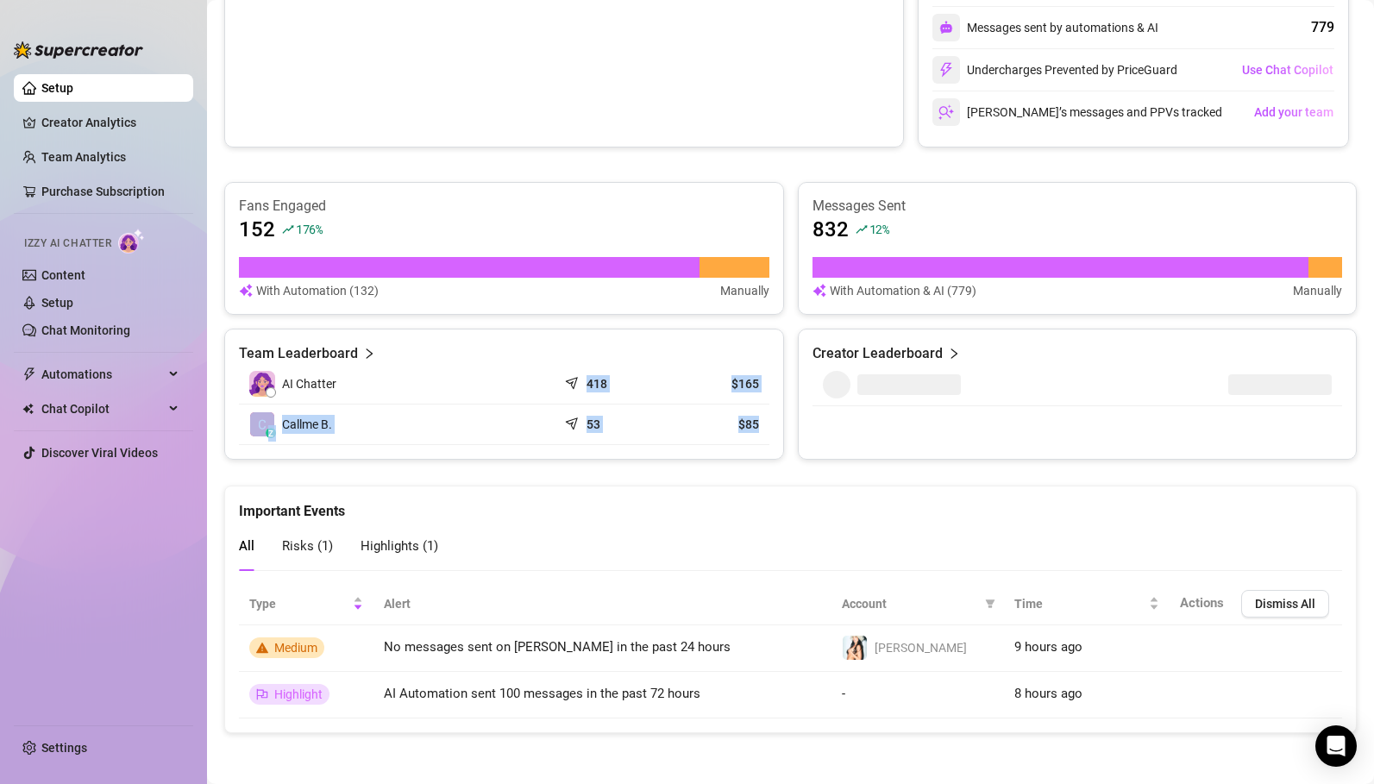
drag, startPoint x: 585, startPoint y: 378, endPoint x: 767, endPoint y: 435, distance: 191.7
click at [767, 435] on tbody "AI Chatter 418 $165 z Callme B. 53 $85" at bounding box center [504, 404] width 530 height 81
click at [333, 350] on article "Team Leaderboard" at bounding box center [298, 353] width 119 height 21
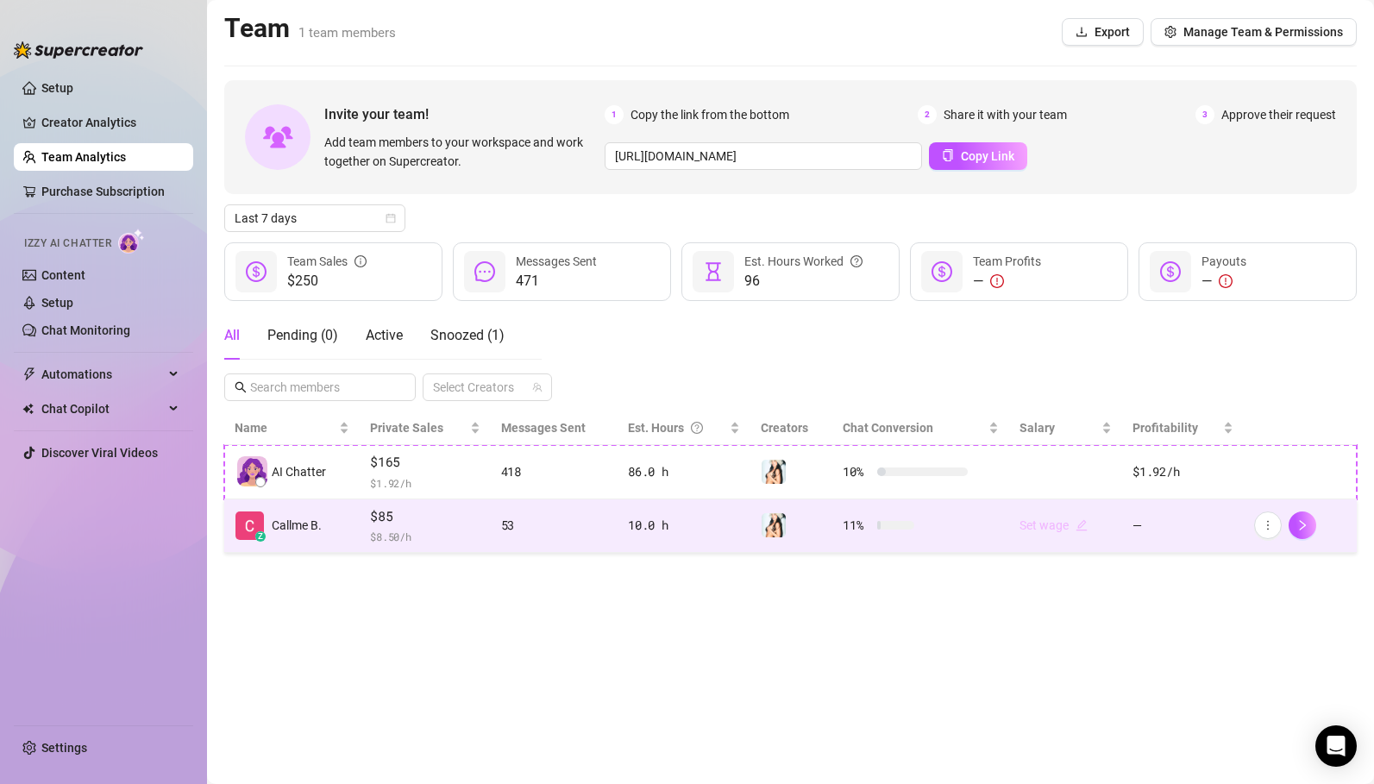
click at [1074, 525] on link "Set wage" at bounding box center [1053, 525] width 68 height 14
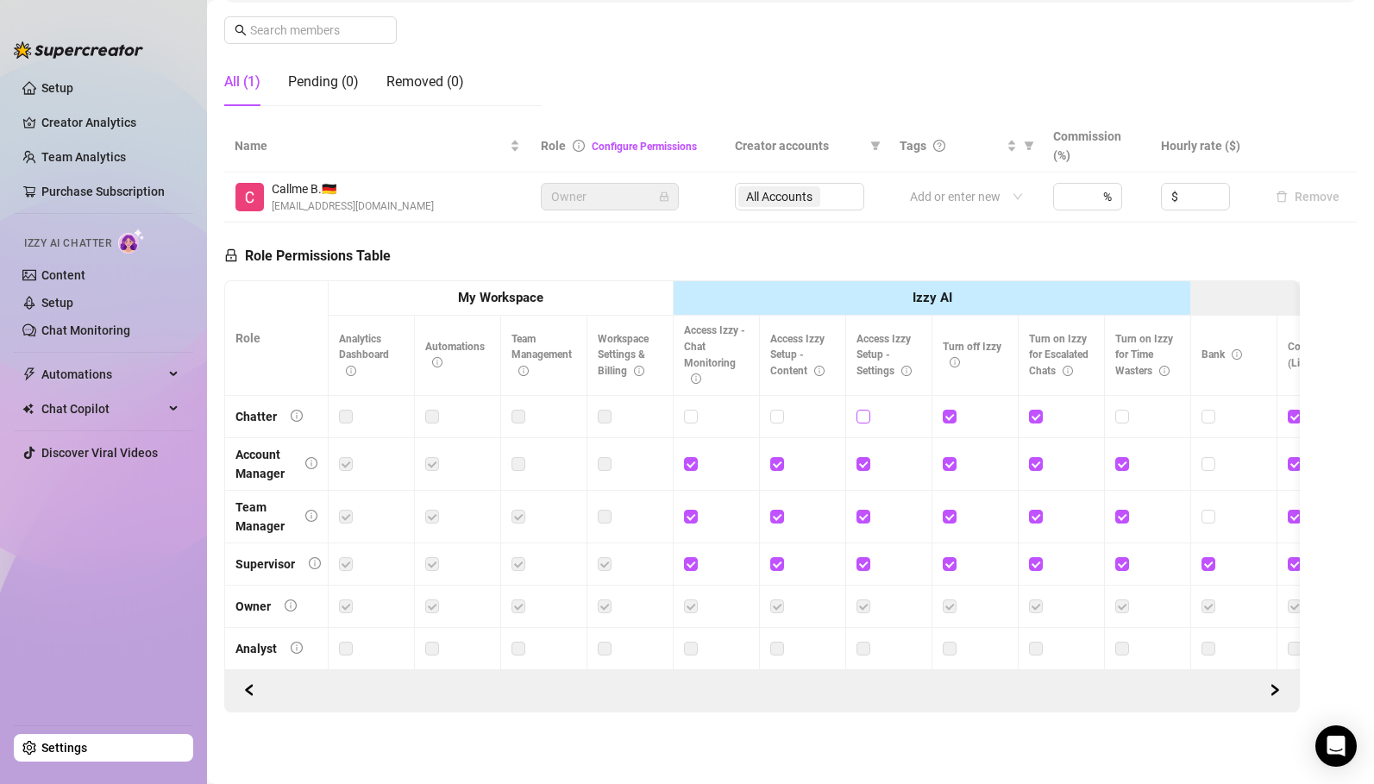
click at [865, 418] on input "checkbox" at bounding box center [862, 416] width 12 height 12
checkbox input "true"
click at [778, 414] on input "checkbox" at bounding box center [776, 416] width 12 height 12
click at [780, 416] on input "checkbox" at bounding box center [776, 416] width 12 height 12
checkbox input "false"
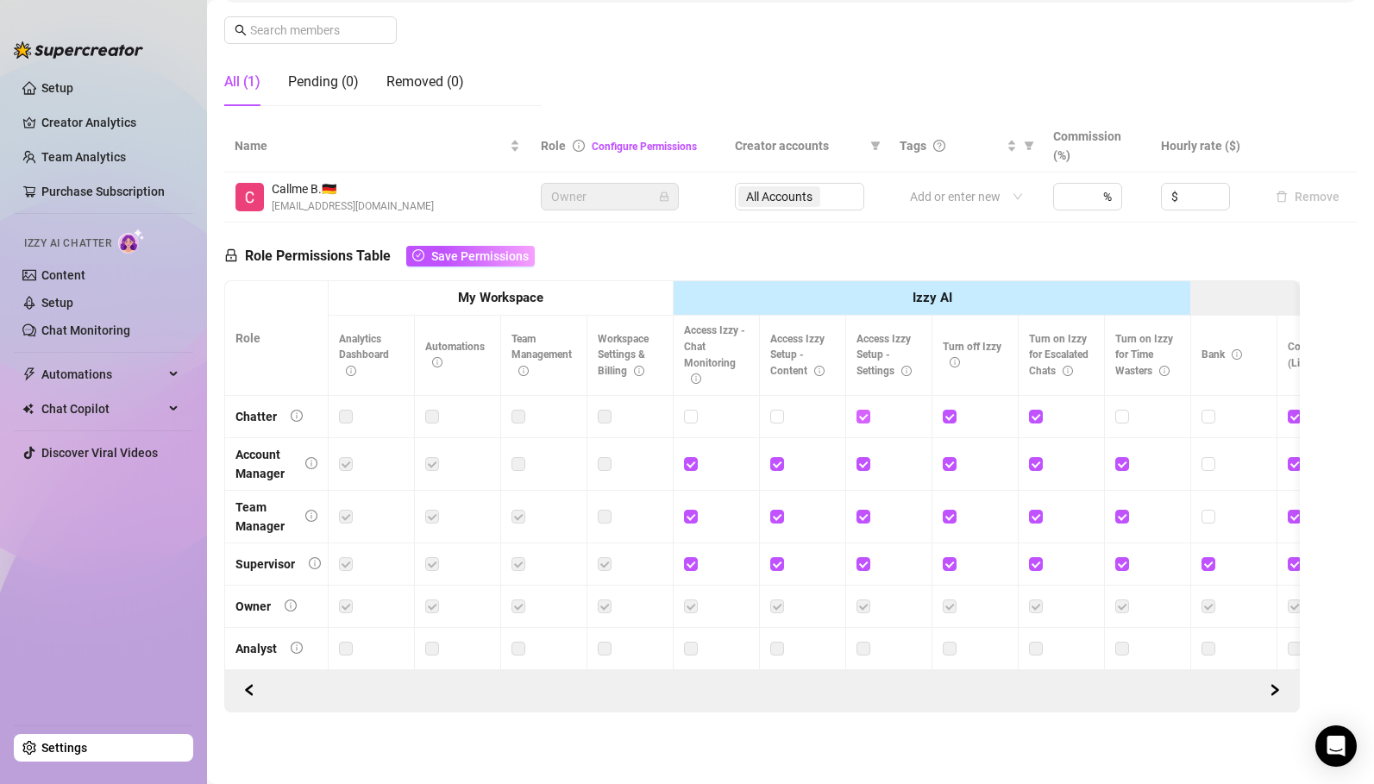
click at [864, 417] on input "checkbox" at bounding box center [862, 416] width 12 height 12
checkbox input "false"
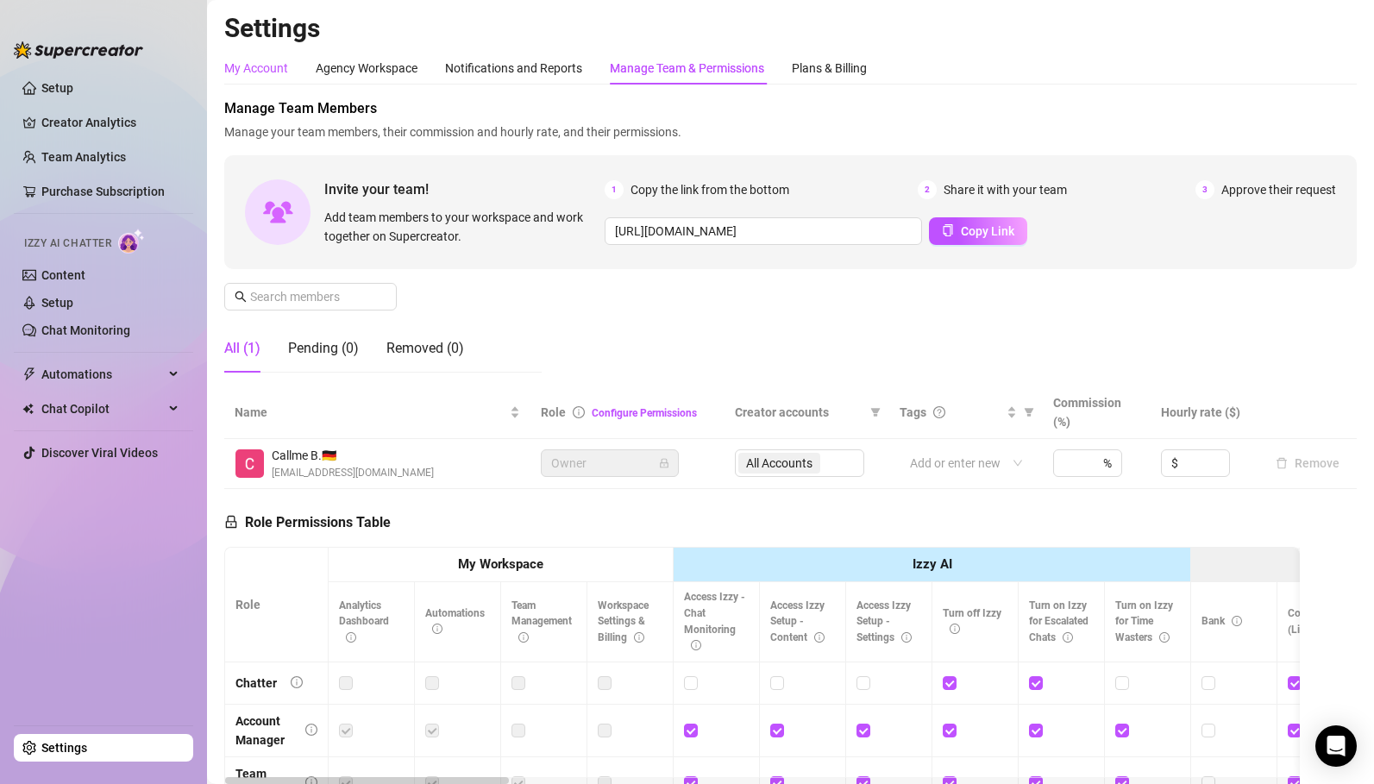
click at [261, 68] on div "My Account" at bounding box center [256, 68] width 64 height 19
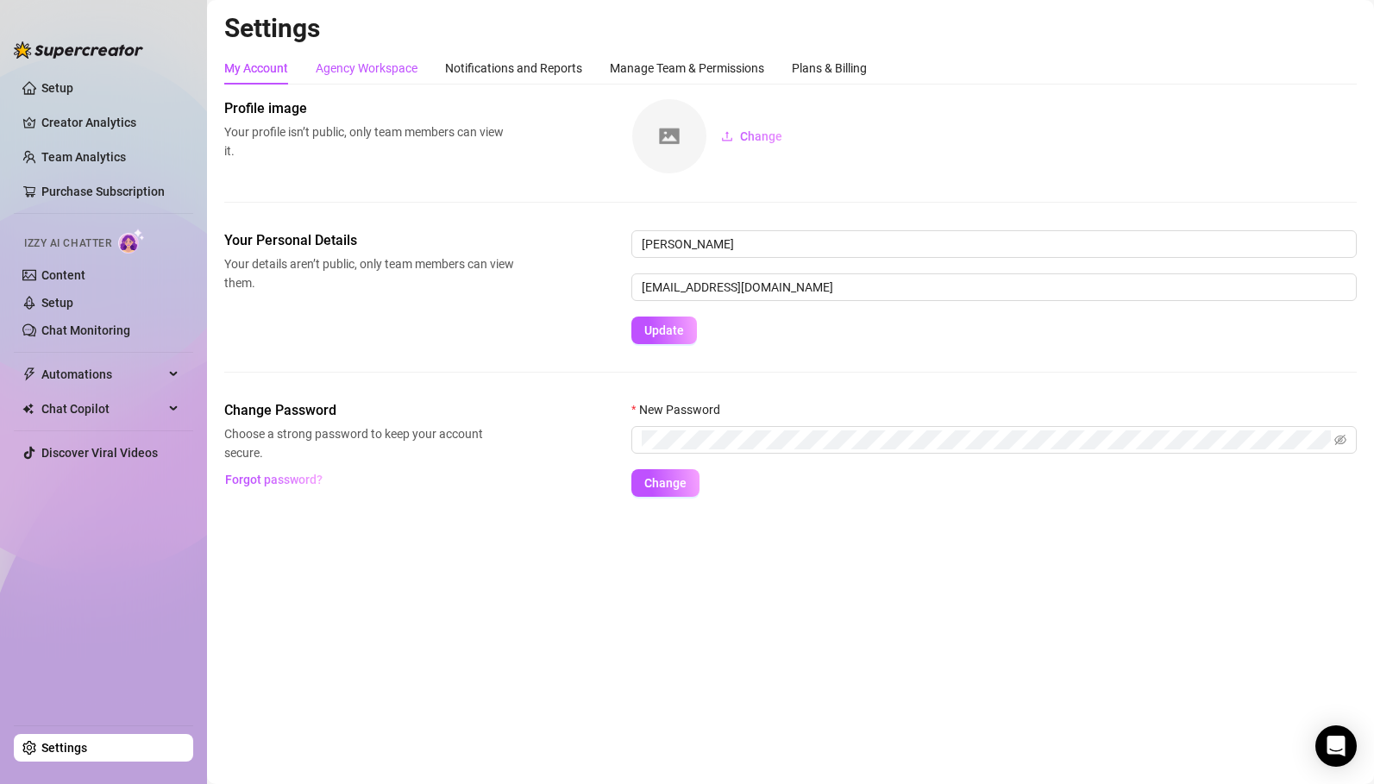
click at [357, 72] on div "Agency Workspace" at bounding box center [367, 68] width 102 height 19
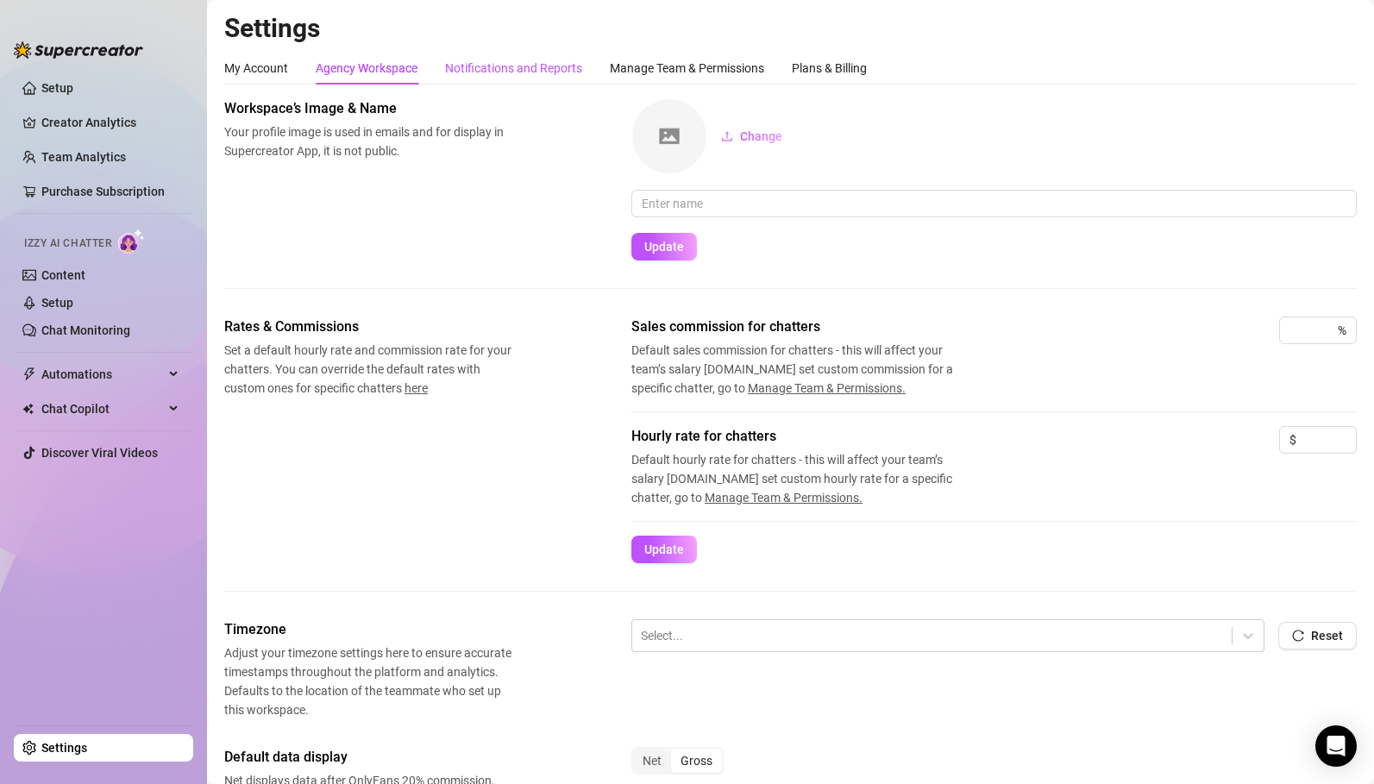
click at [513, 66] on div "Notifications and Reports" at bounding box center [513, 68] width 137 height 19
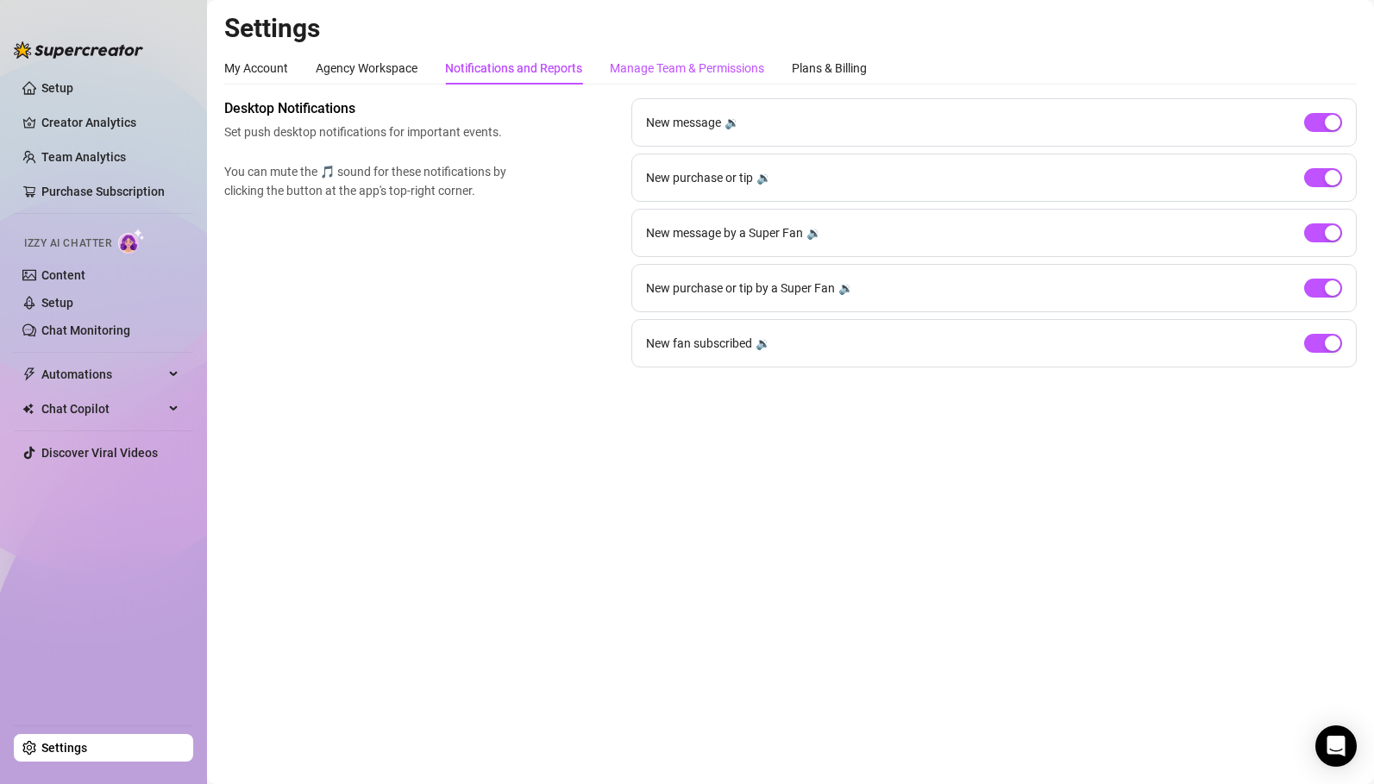
click at [643, 67] on div "Manage Team & Permissions" at bounding box center [687, 68] width 154 height 19
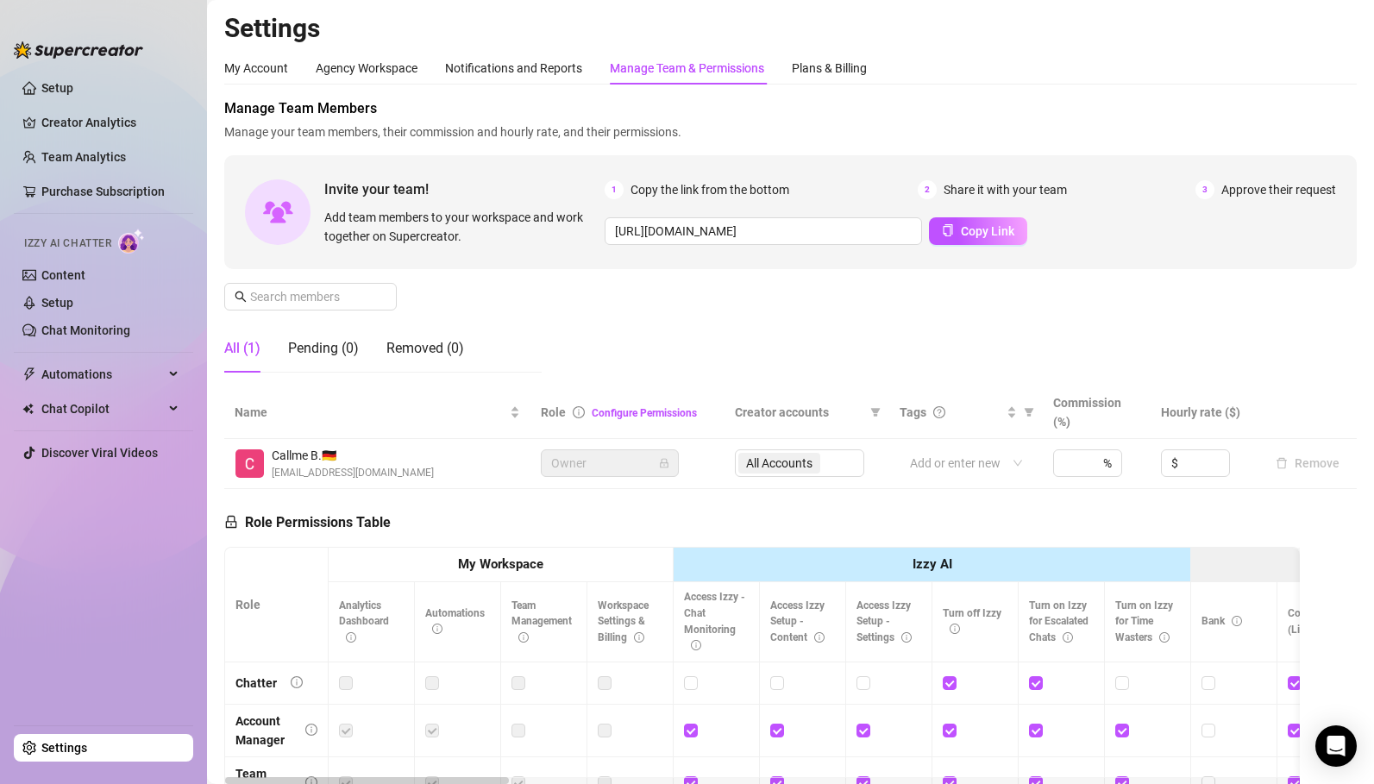
click at [849, 51] on div "Settings My Account Agency Workspace Notifications and Reports Manage Team & Pe…" at bounding box center [790, 509] width 1132 height 994
click at [849, 61] on div "Plans & Billing" at bounding box center [829, 68] width 75 height 19
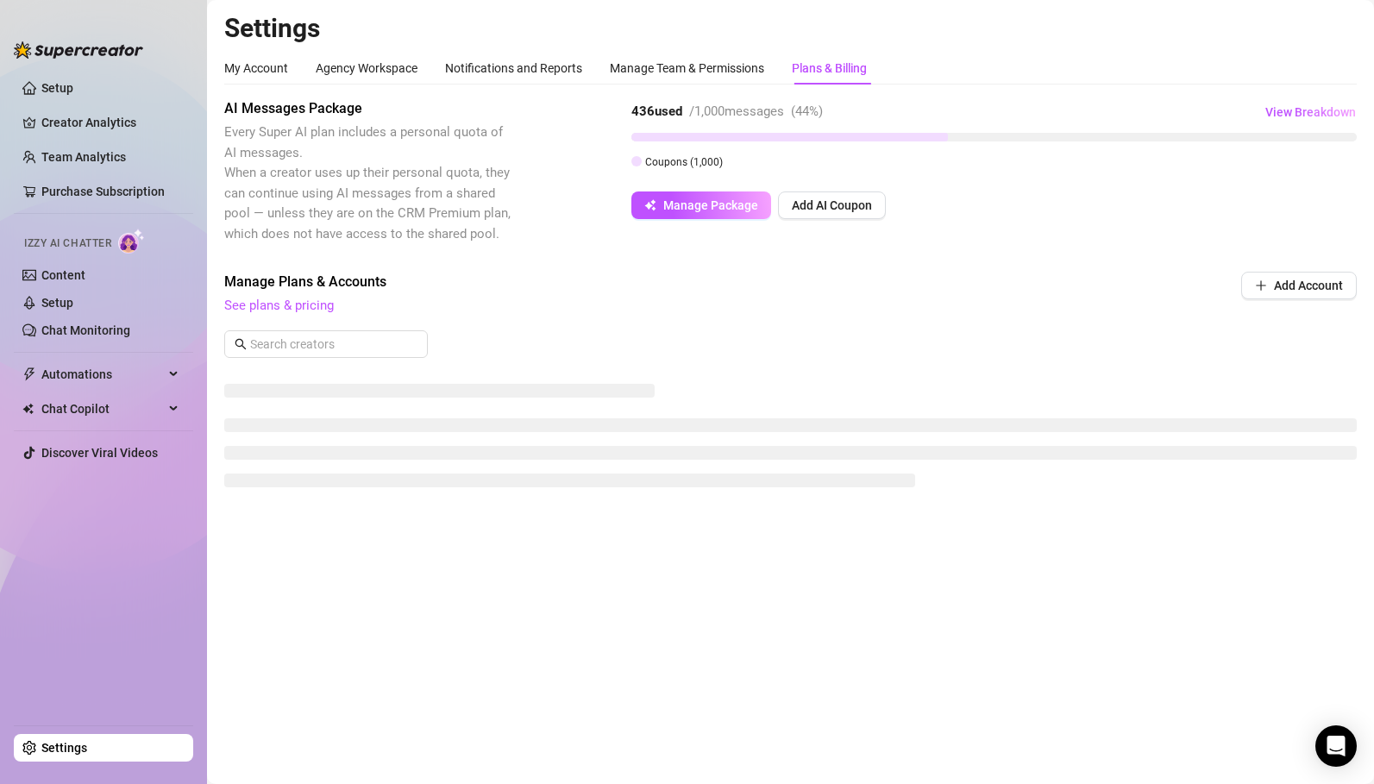
click at [596, 163] on div "AI Messages Package Every Super AI plan includes a personal quota of AI message…" at bounding box center [790, 171] width 1132 height 146
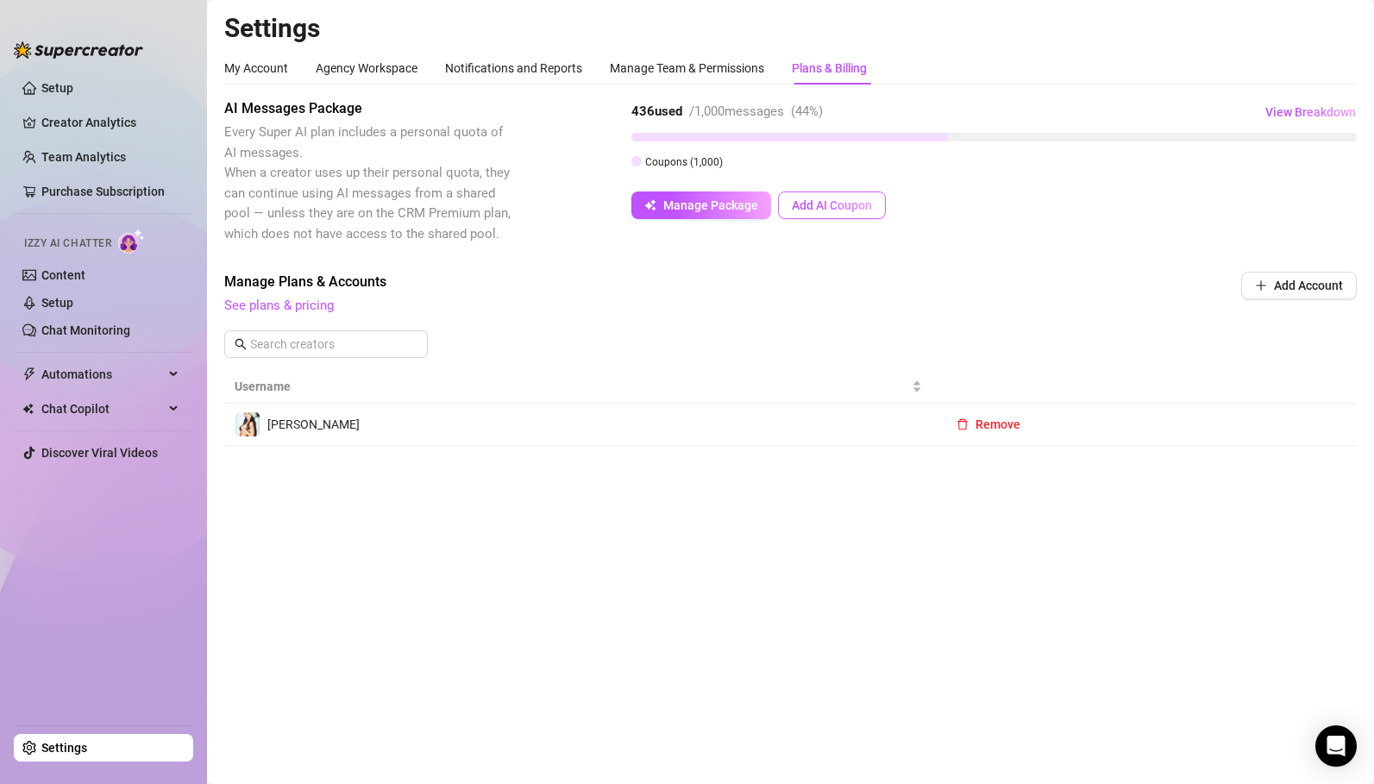
click at [819, 214] on button "Add AI Coupon" at bounding box center [832, 205] width 108 height 28
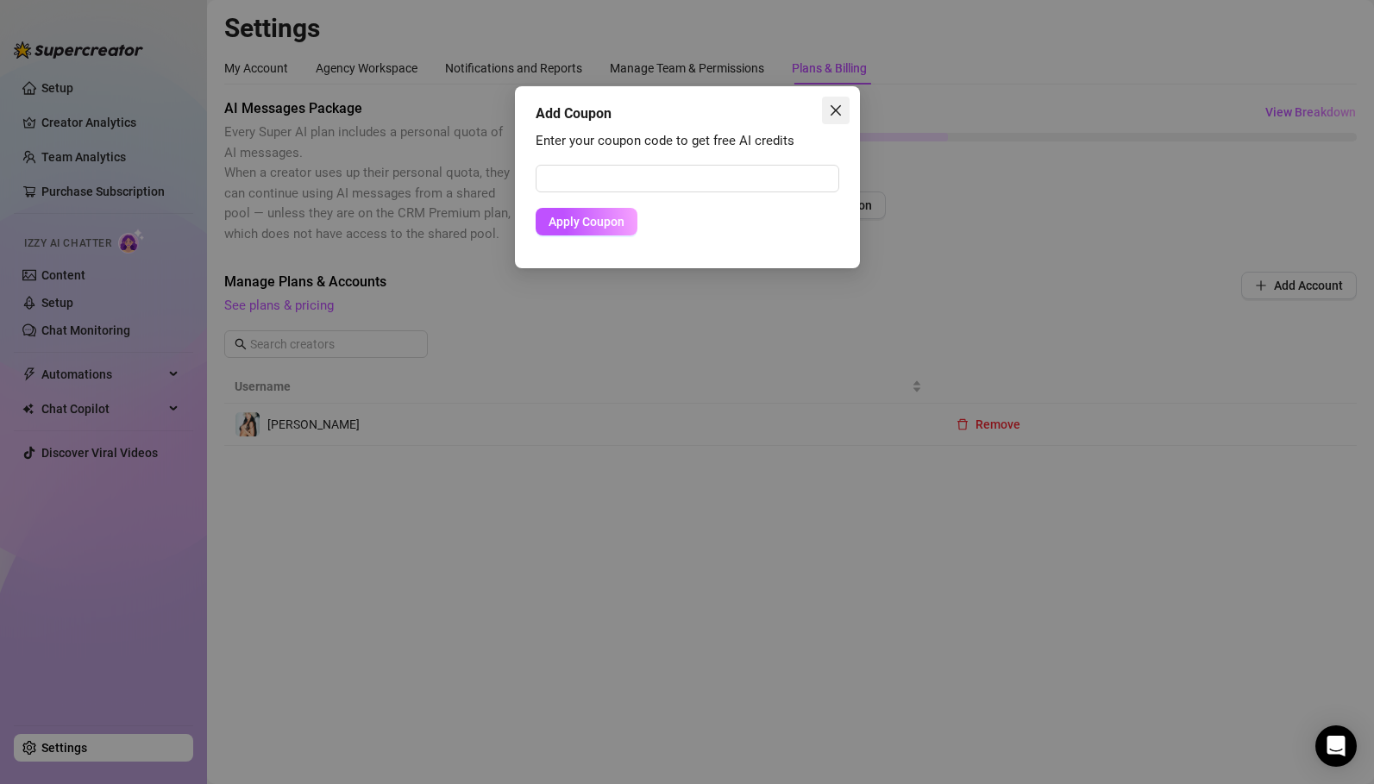
click at [843, 112] on span "Close" at bounding box center [836, 110] width 28 height 14
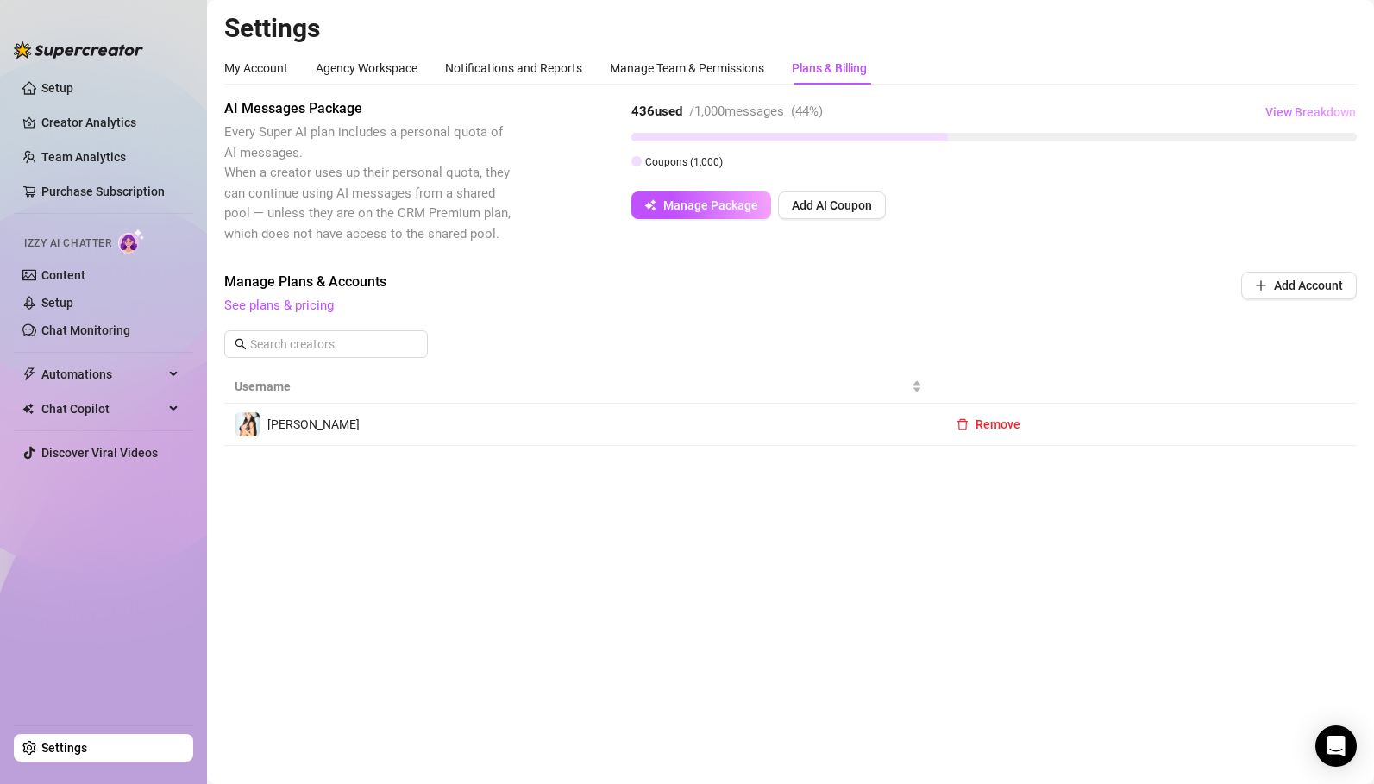
click at [1337, 106] on span "View Breakdown" at bounding box center [1310, 112] width 91 height 14
drag, startPoint x: 1044, startPoint y: 162, endPoint x: 1272, endPoint y: 197, distance: 230.3
click at [1272, 197] on div "Coupons 436 / 1,000 used 1,000 credits • Expires: [DATE] 436 / 1,000 used" at bounding box center [1195, 174] width 302 height 54
click at [1313, 201] on div "Coupons 436 / 1,000 used 1,000 credits • Expires: [DATE] 436 / 1,000 used" at bounding box center [1195, 175] width 323 height 78
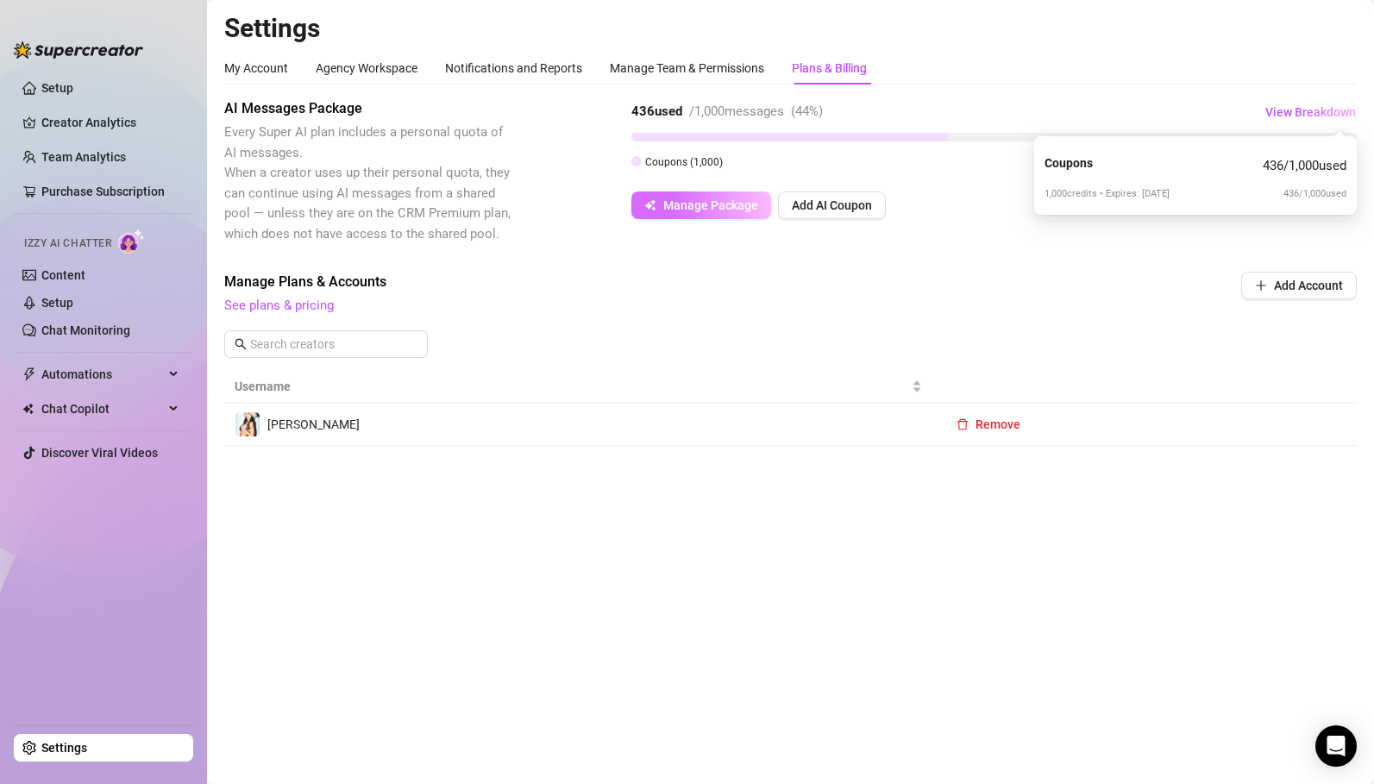
click at [730, 210] on span "Manage Package" at bounding box center [710, 205] width 95 height 14
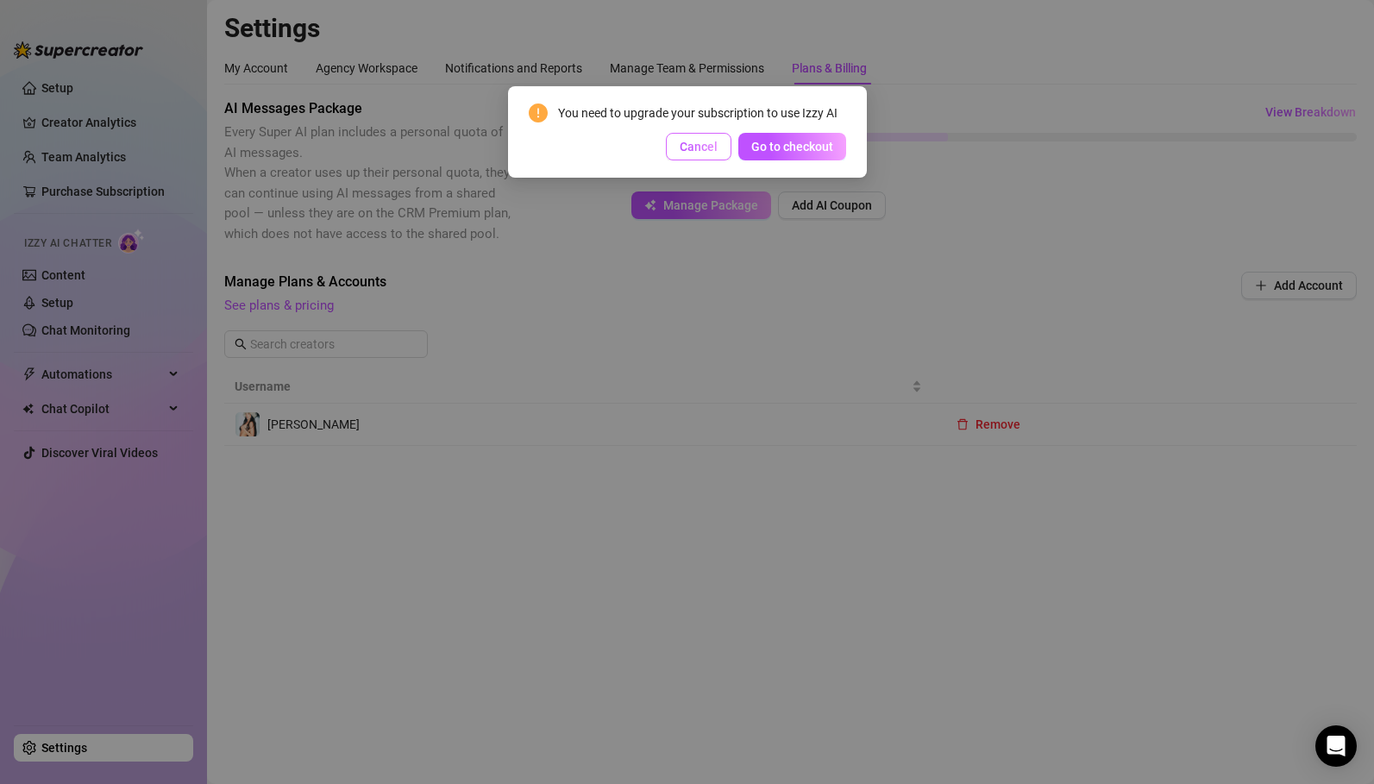
click at [694, 153] on button "Cancel" at bounding box center [699, 147] width 66 height 28
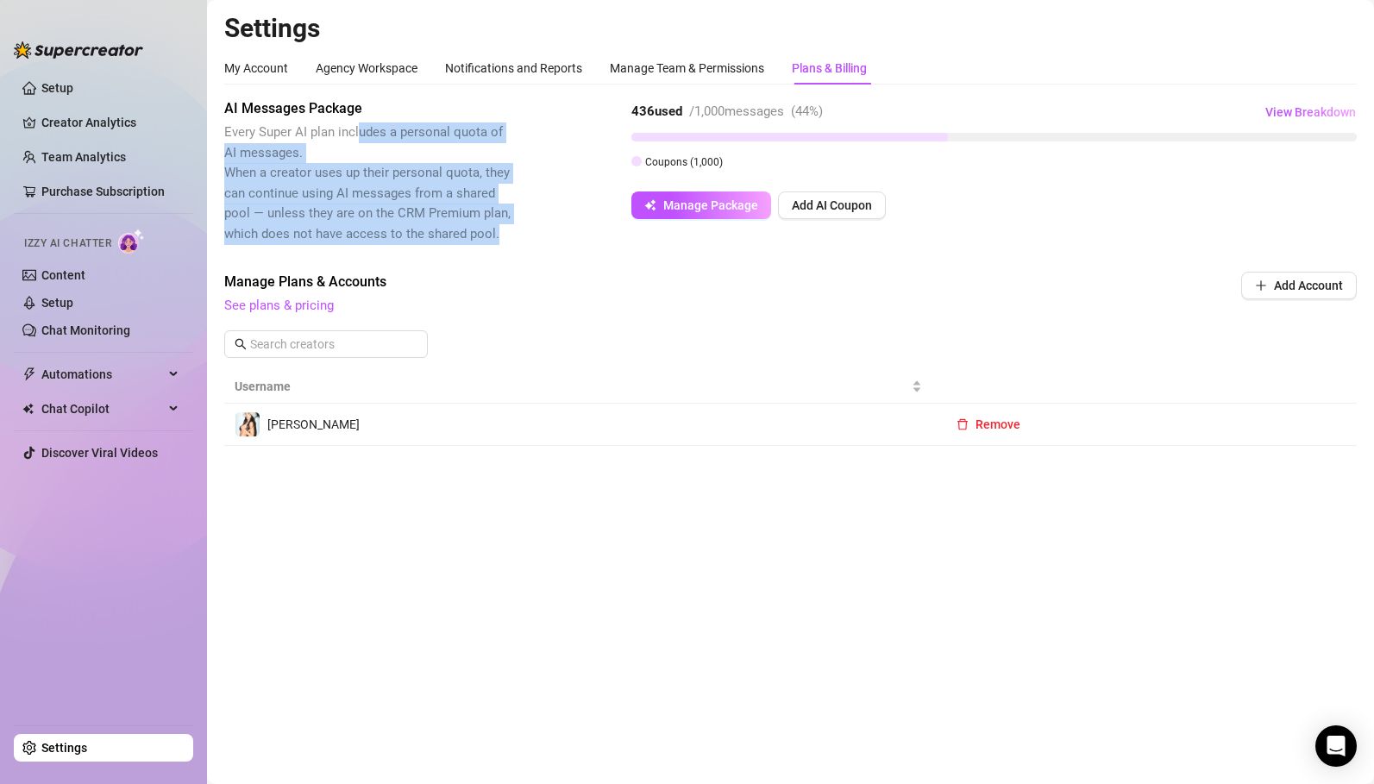
drag, startPoint x: 507, startPoint y: 240, endPoint x: 355, endPoint y: 131, distance: 186.7
click at [355, 131] on span "Every Super AI plan includes a personal quota of AI messages. When a creator us…" at bounding box center [369, 183] width 290 height 122
click at [491, 182] on span "Every Super AI plan includes a personal quota of AI messages. When a creator us…" at bounding box center [369, 183] width 290 height 122
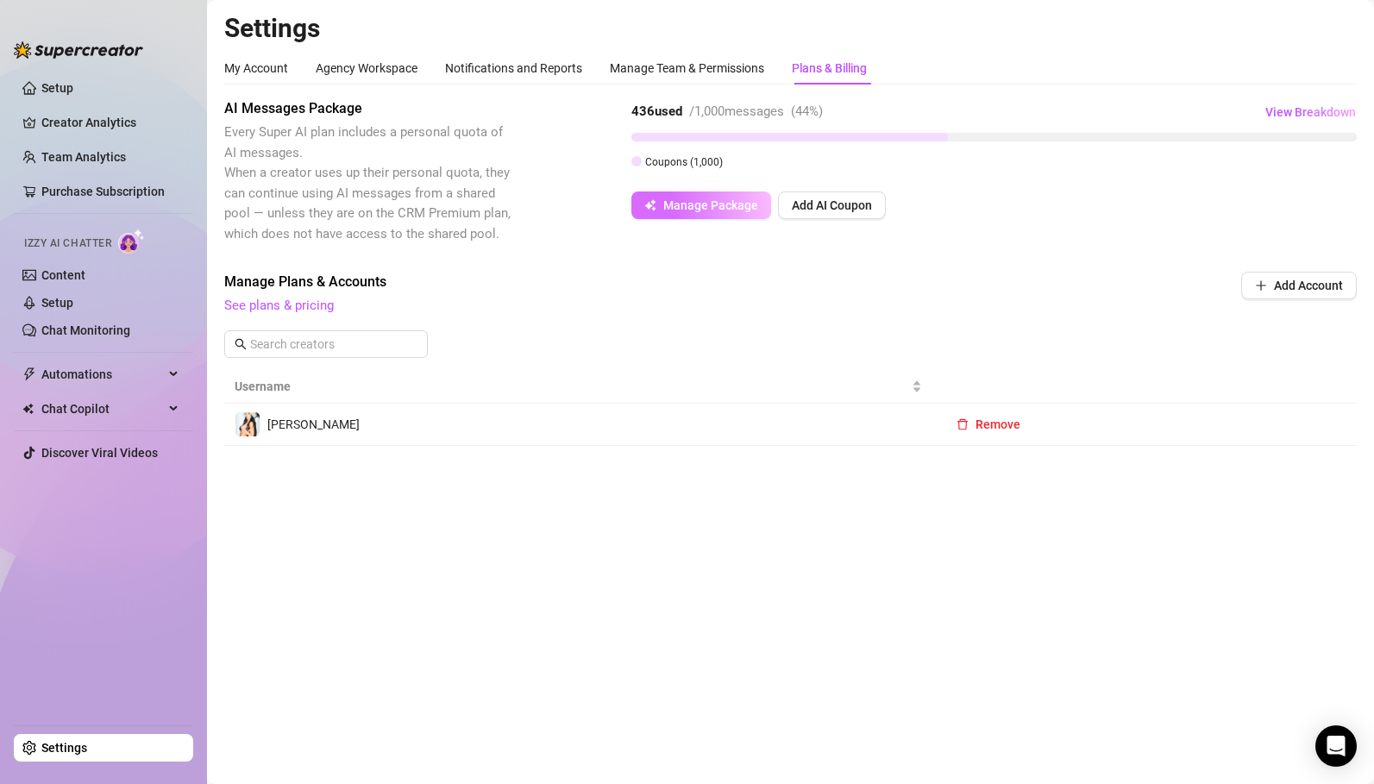
click at [684, 208] on span "Manage Package" at bounding box center [710, 205] width 95 height 14
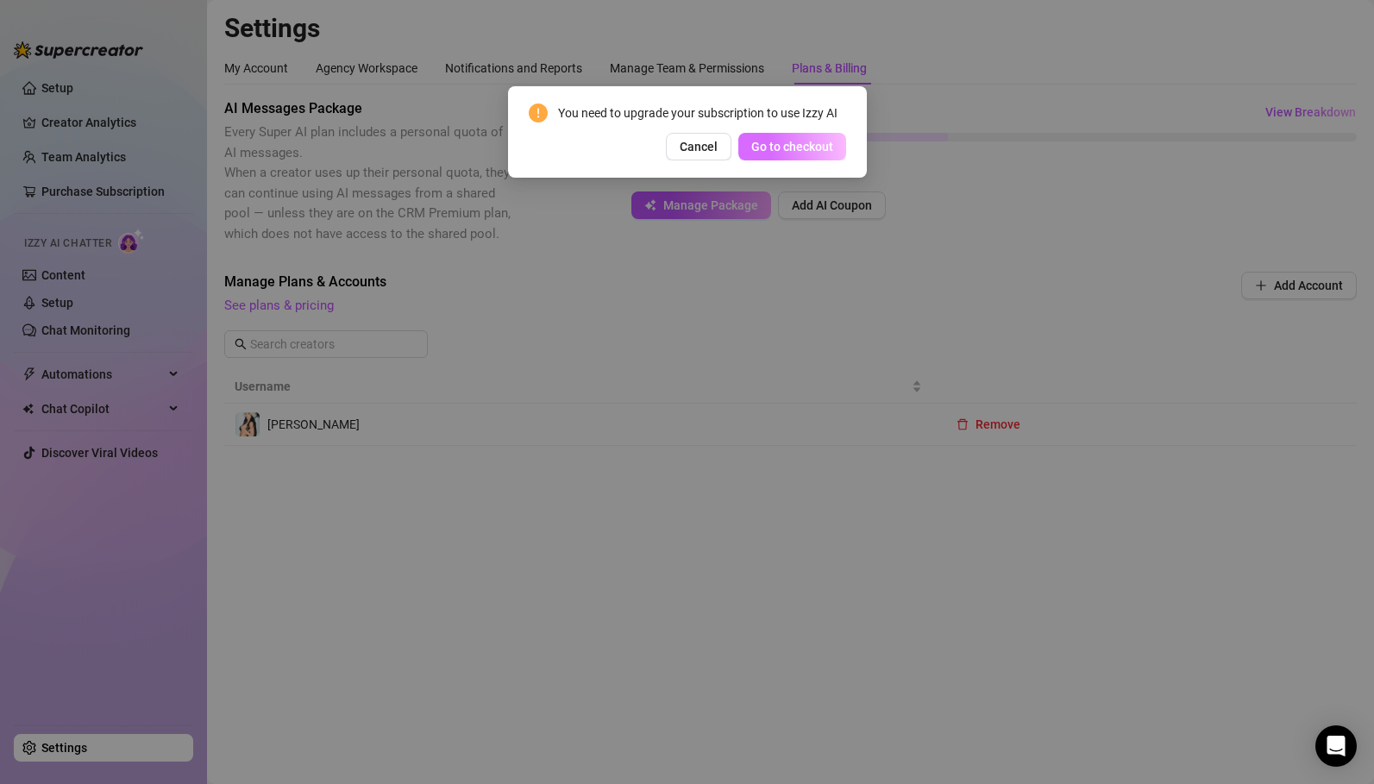
click at [772, 151] on span "Go to checkout" at bounding box center [792, 147] width 82 height 14
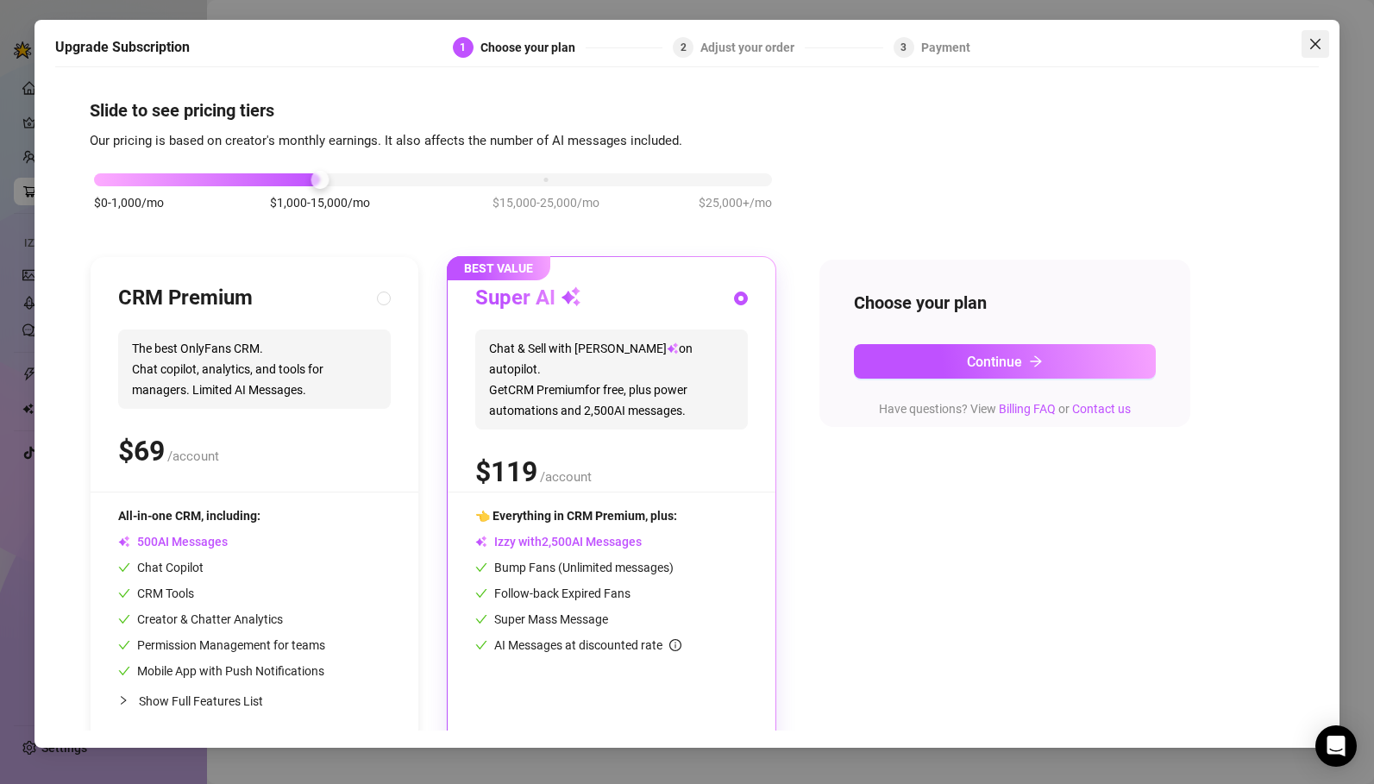
click at [1325, 50] on span "Close" at bounding box center [1315, 44] width 28 height 14
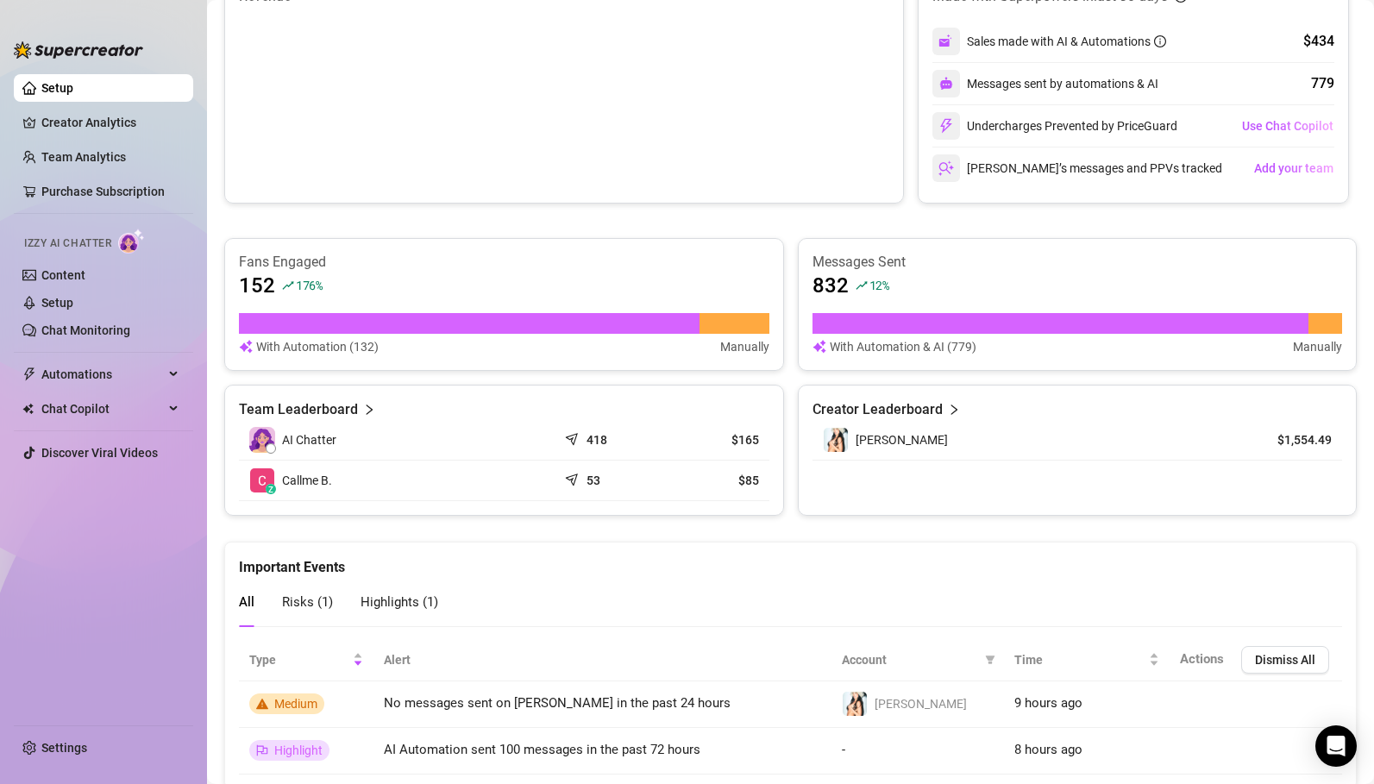
scroll to position [822, 0]
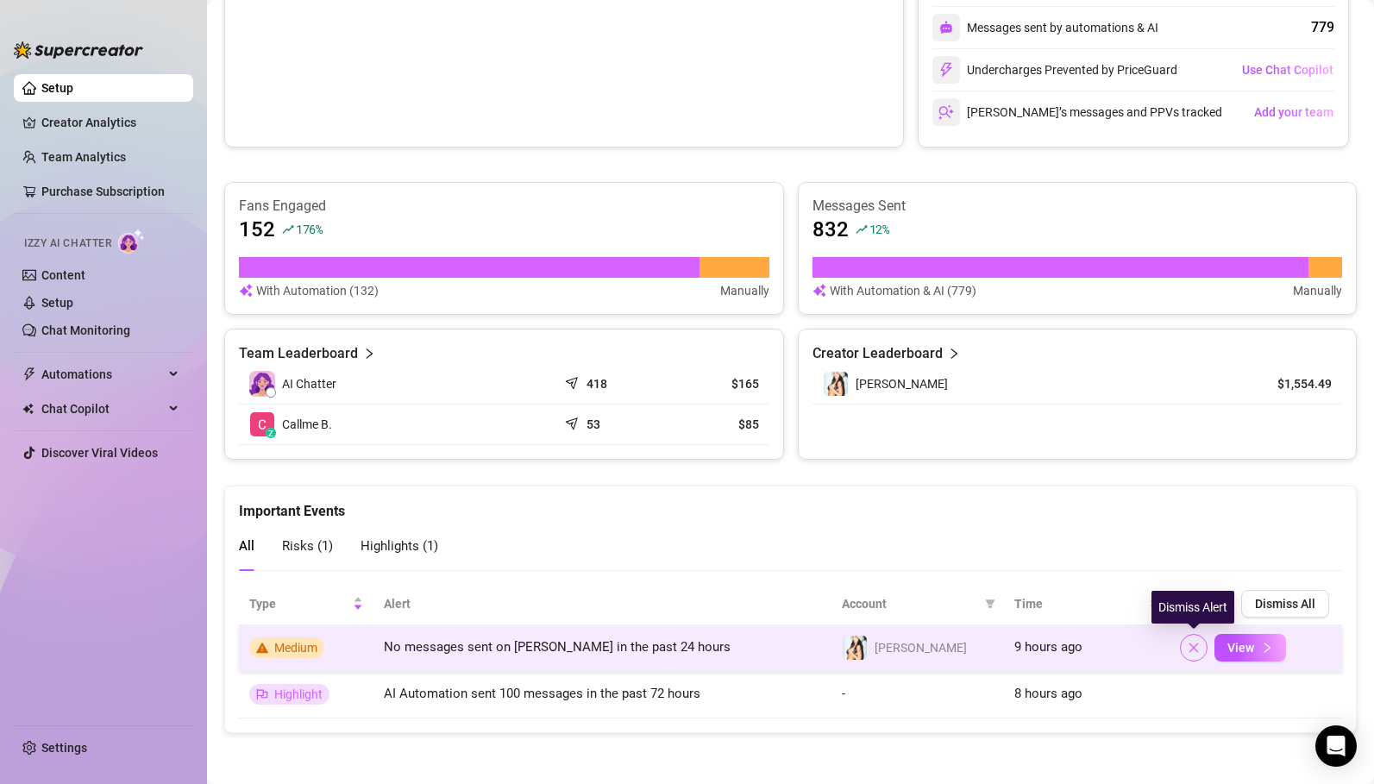
click at [1195, 650] on icon "close" at bounding box center [1193, 648] width 12 height 12
click at [1189, 646] on icon "close" at bounding box center [1193, 648] width 12 height 12
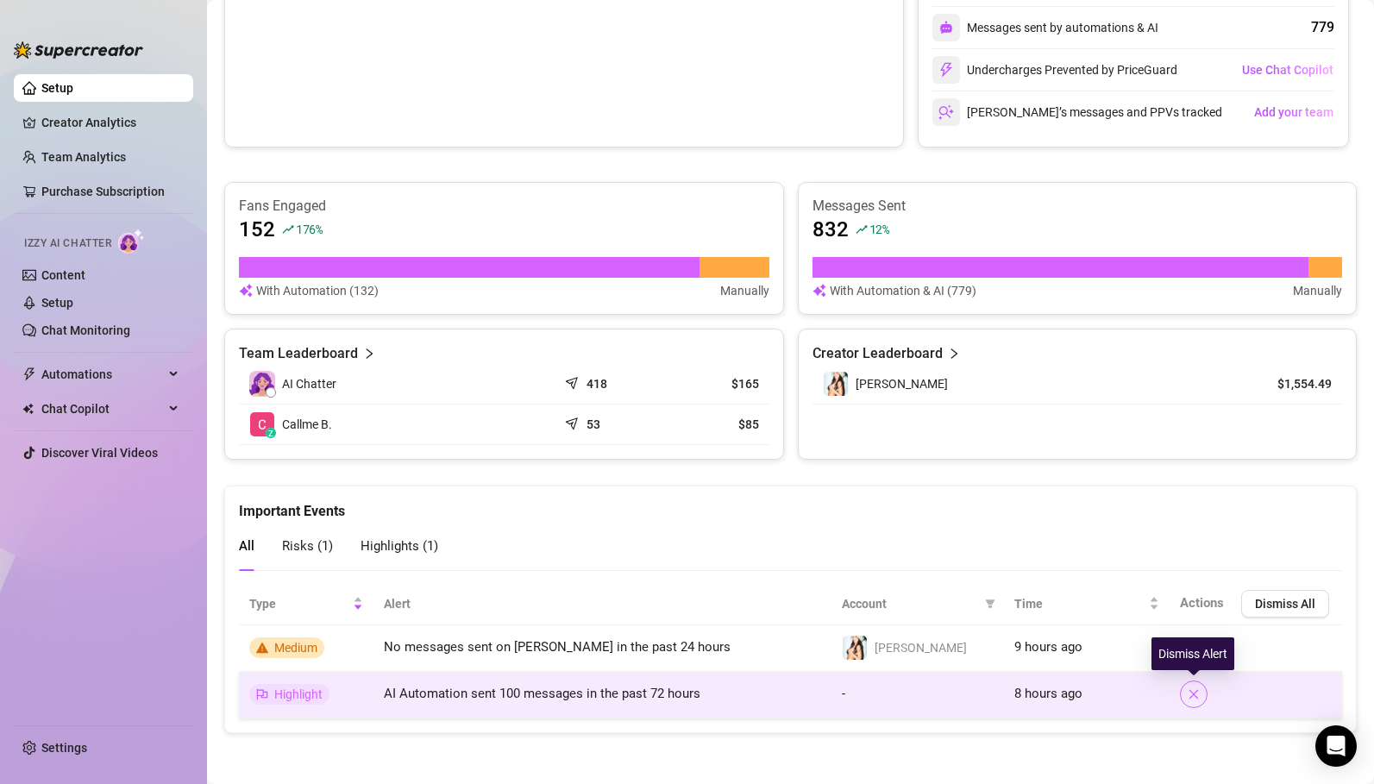
click at [1191, 697] on icon "close" at bounding box center [1193, 694] width 12 height 12
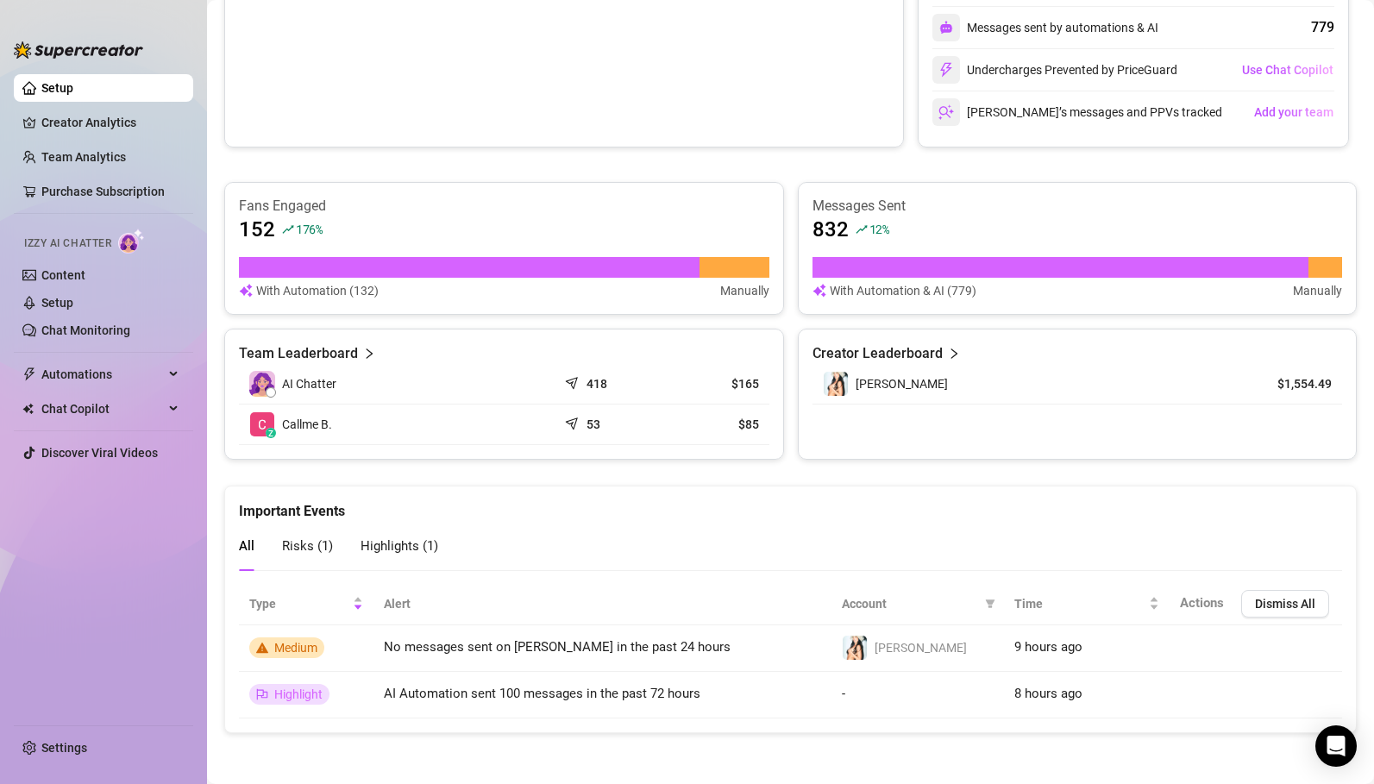
click at [340, 355] on article "Team Leaderboard" at bounding box center [298, 353] width 119 height 21
